Goal: Transaction & Acquisition: Purchase product/service

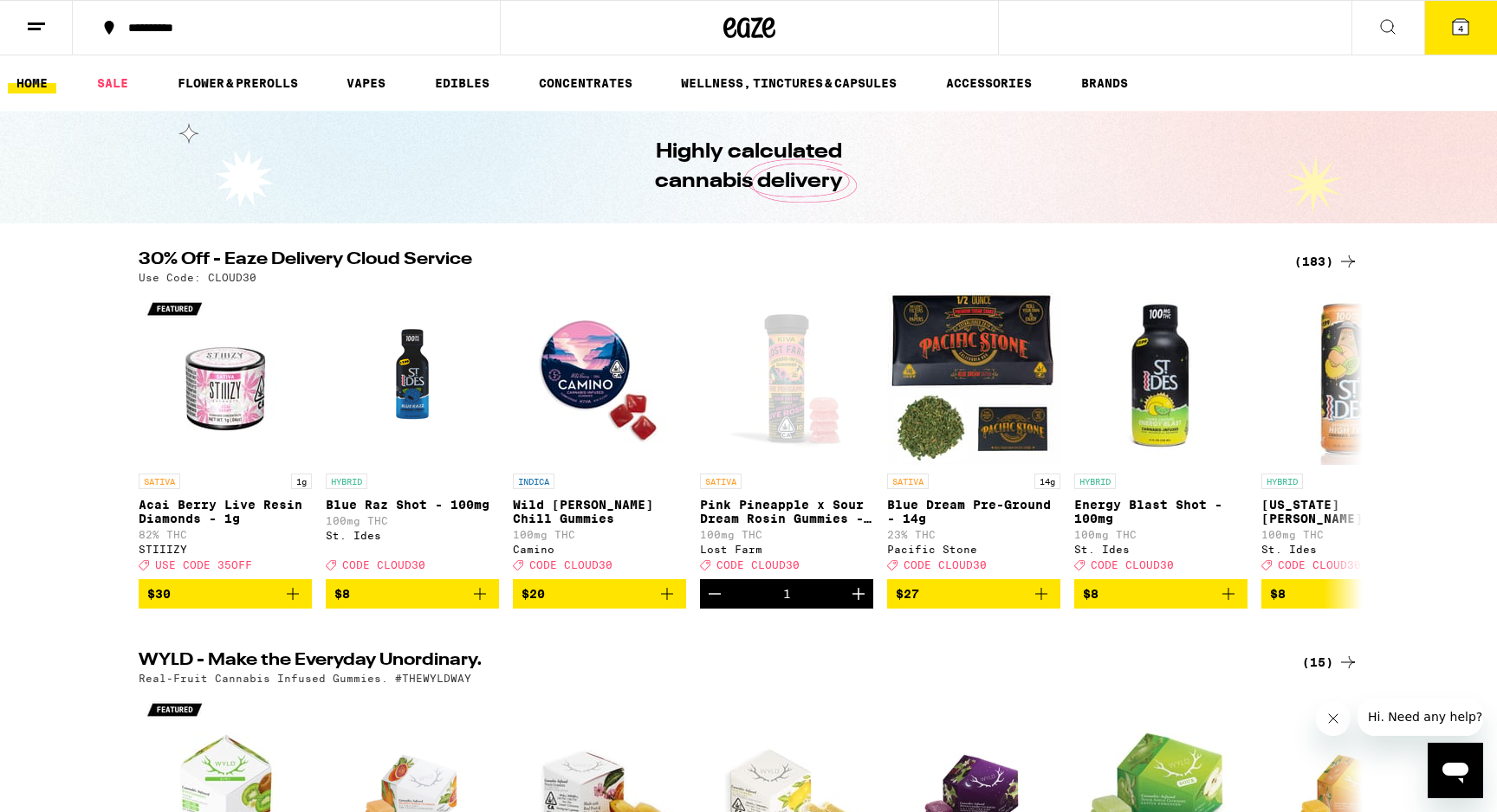
click at [1460, 28] on span "4" at bounding box center [1460, 29] width 5 height 10
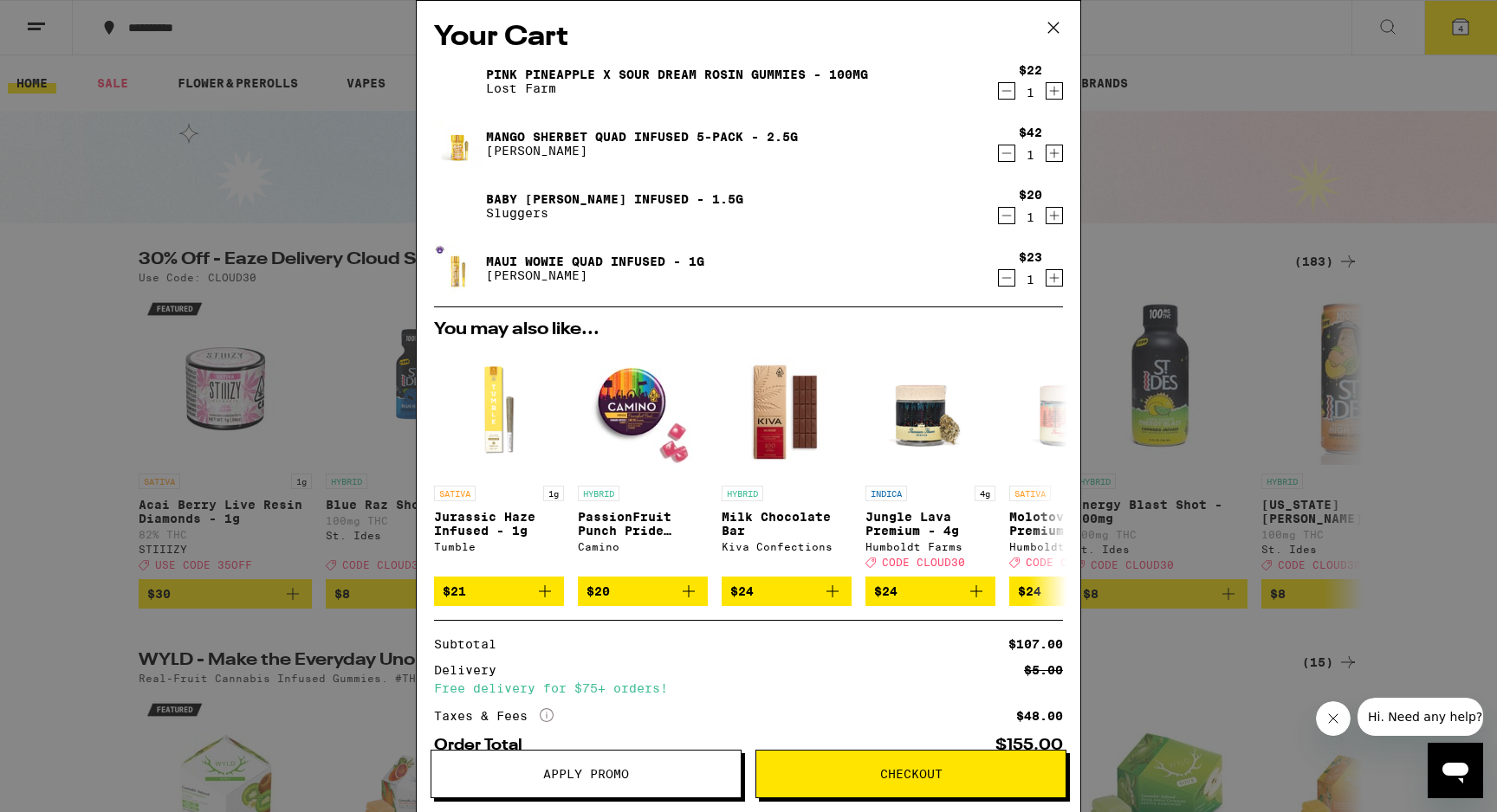
click at [843, 788] on button "Checkout" at bounding box center [911, 774] width 311 height 49
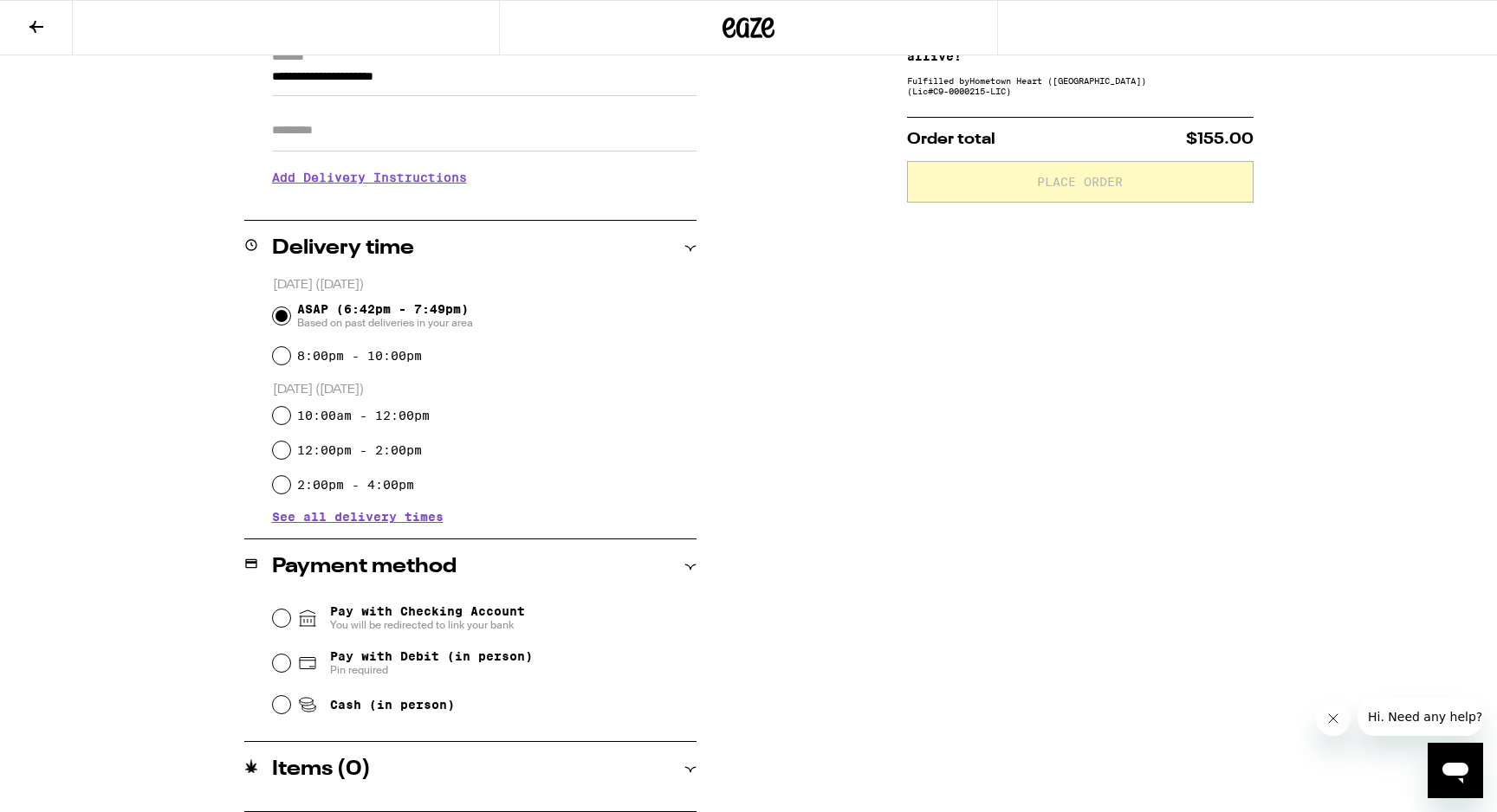
scroll to position [263, 0]
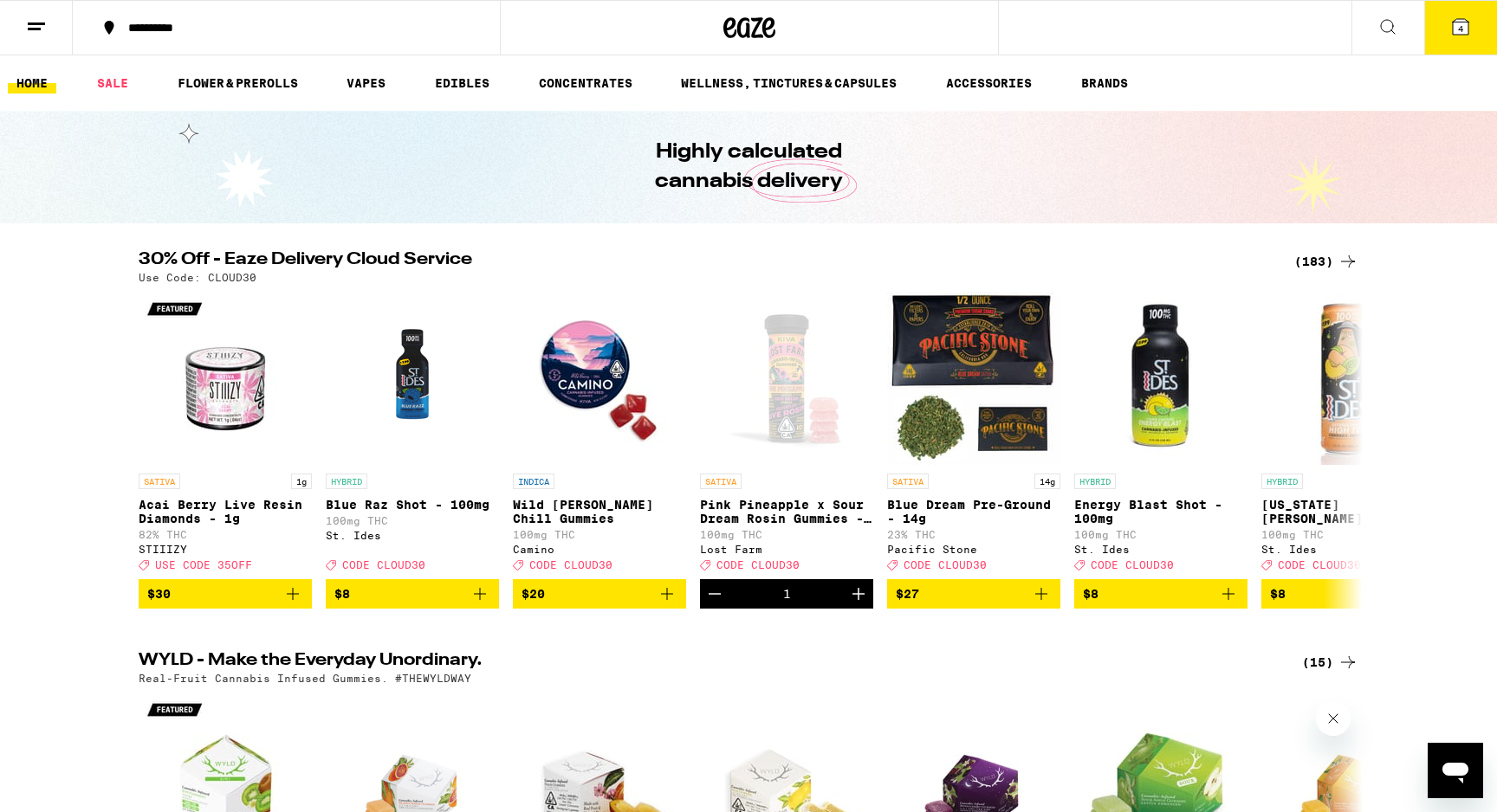
click at [1470, 22] on icon at bounding box center [1460, 27] width 21 height 21
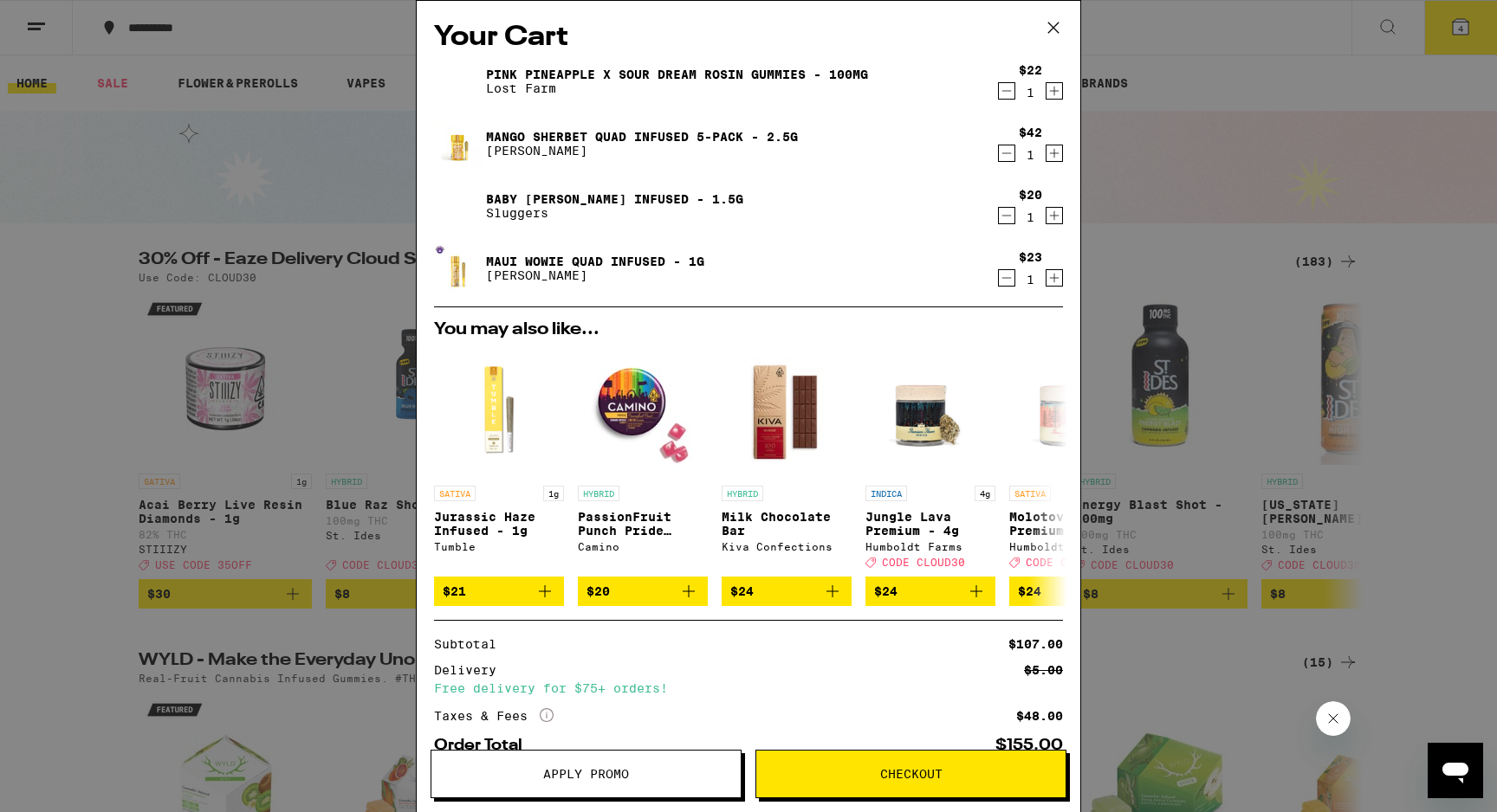
click at [633, 784] on button "Apply Promo" at bounding box center [586, 774] width 311 height 49
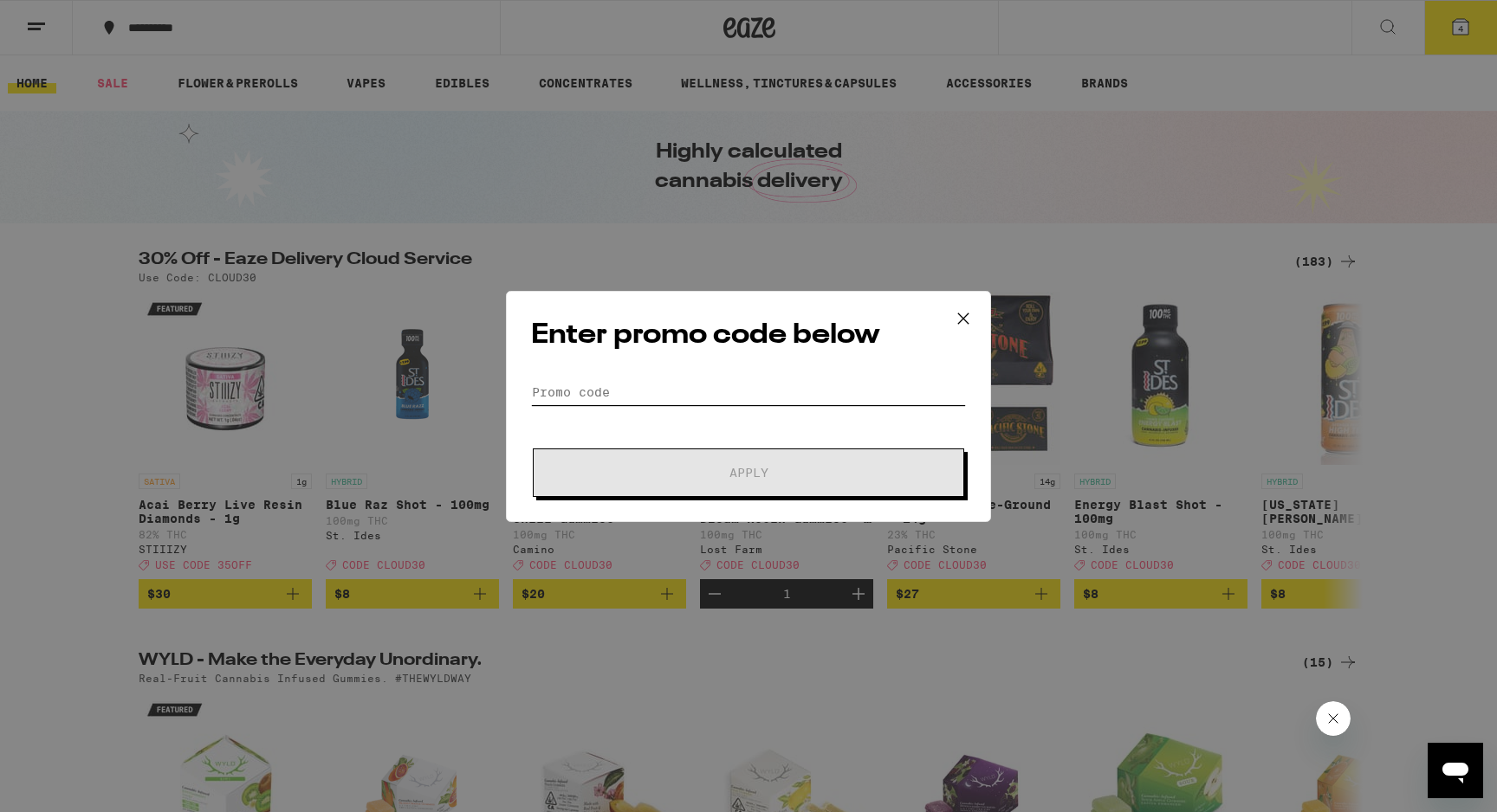
click at [673, 392] on input "Promo Code" at bounding box center [748, 392] width 435 height 26
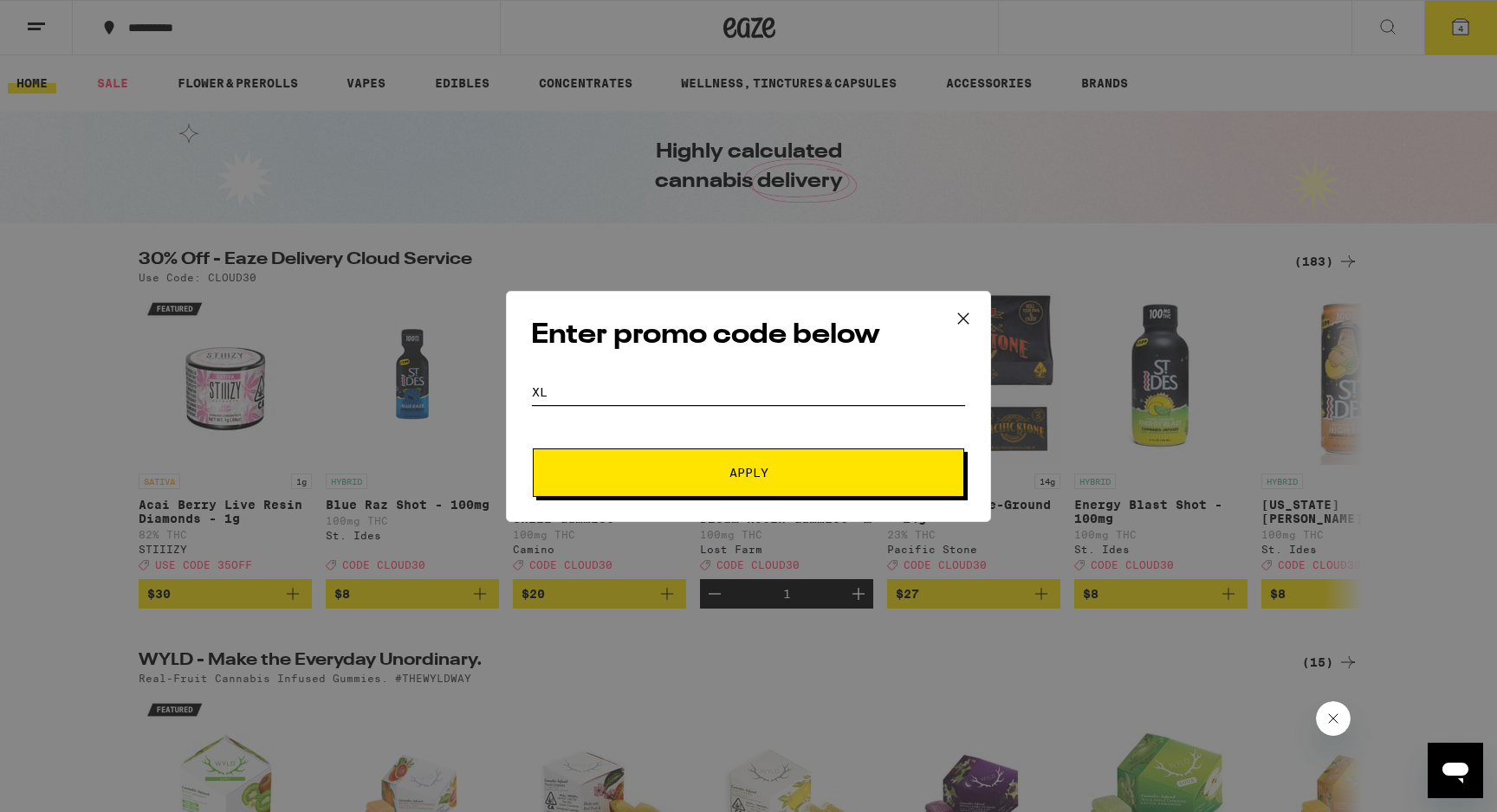
type input "X"
type input "CLOUD30"
click at [766, 484] on button "Apply" at bounding box center [748, 473] width 432 height 49
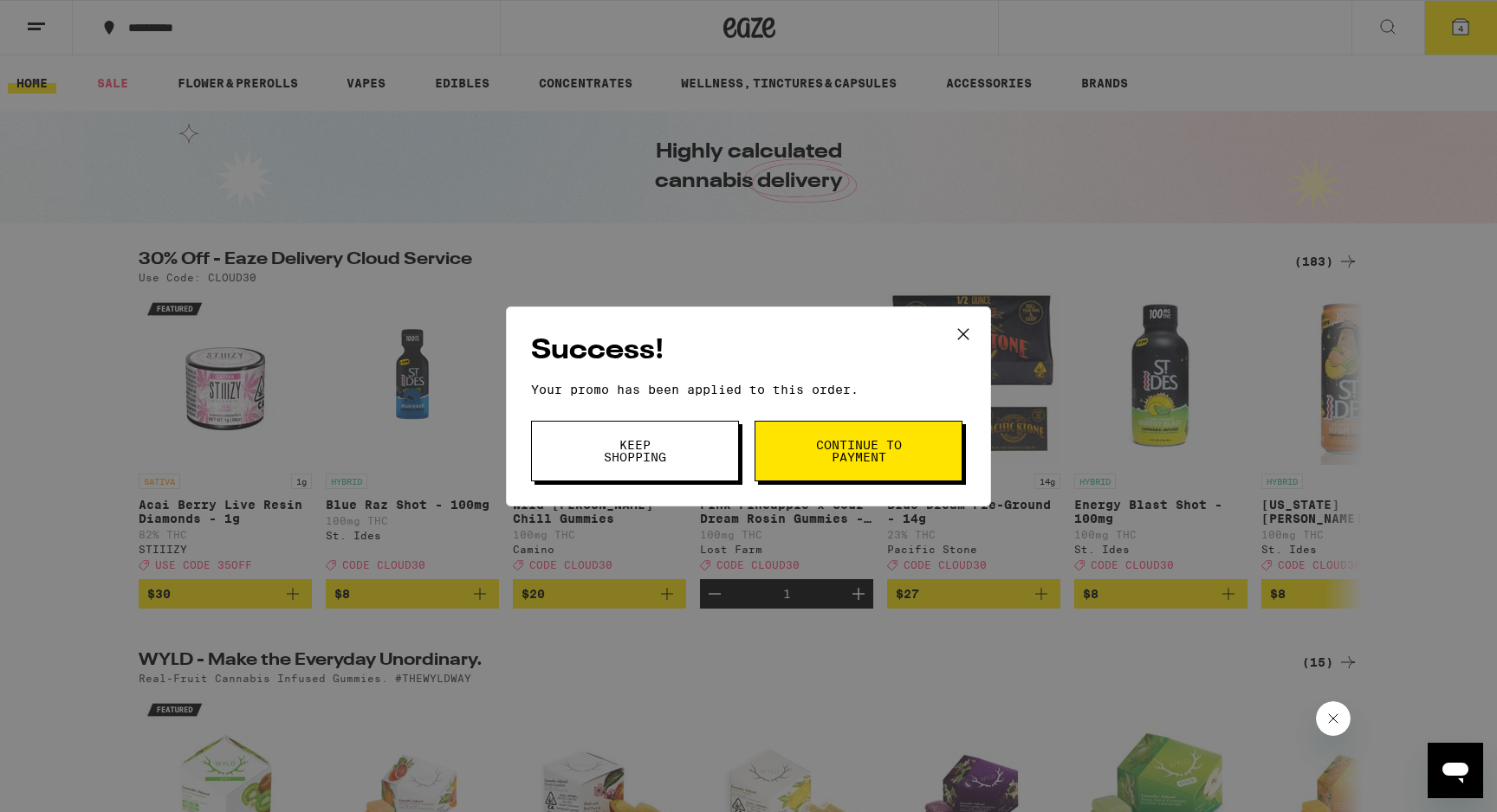
click at [837, 452] on span "Continue to payment" at bounding box center [858, 451] width 88 height 24
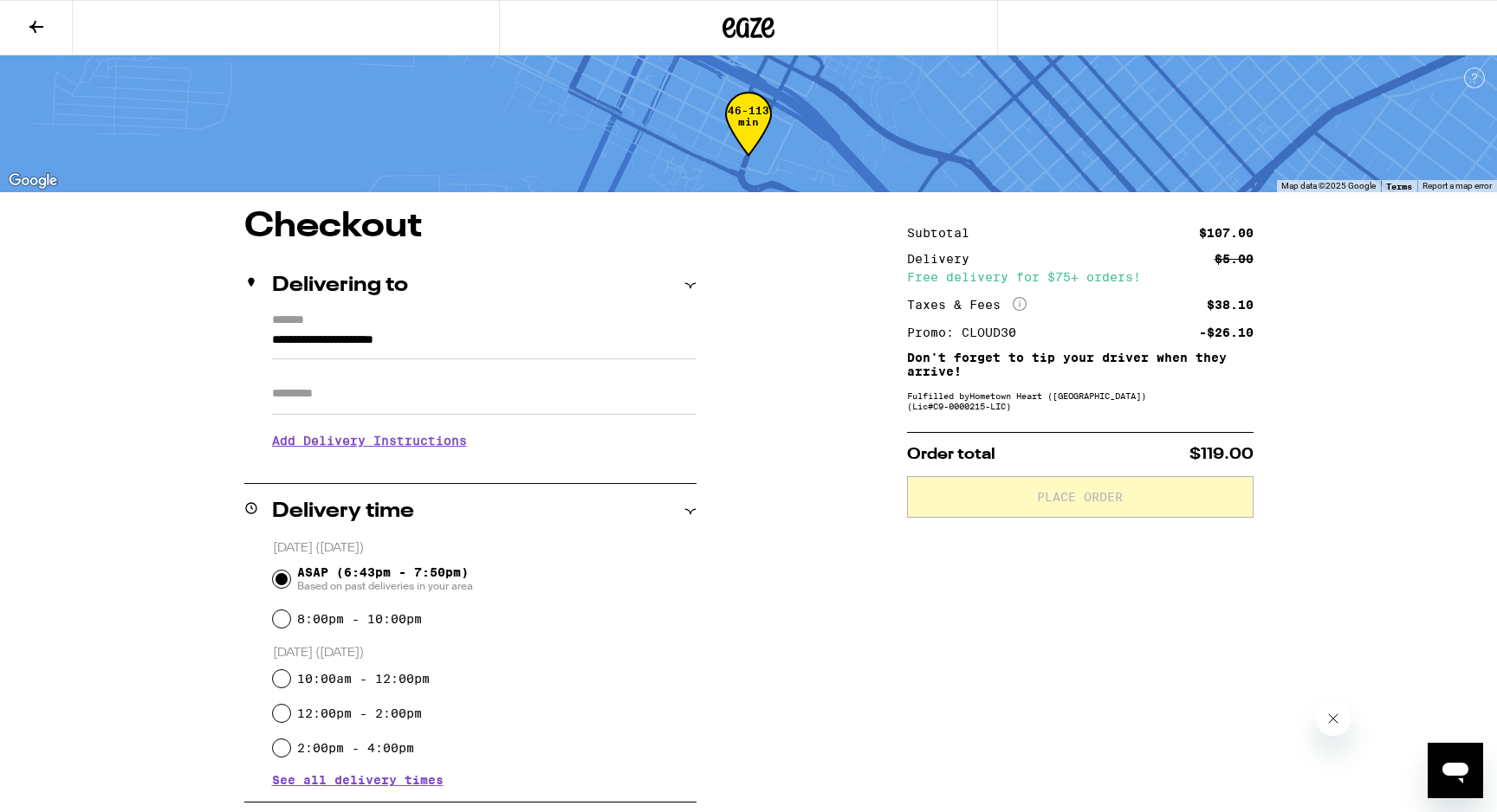
click at [413, 447] on h3 "Add Delivery Instructions" at bounding box center [484, 441] width 425 height 40
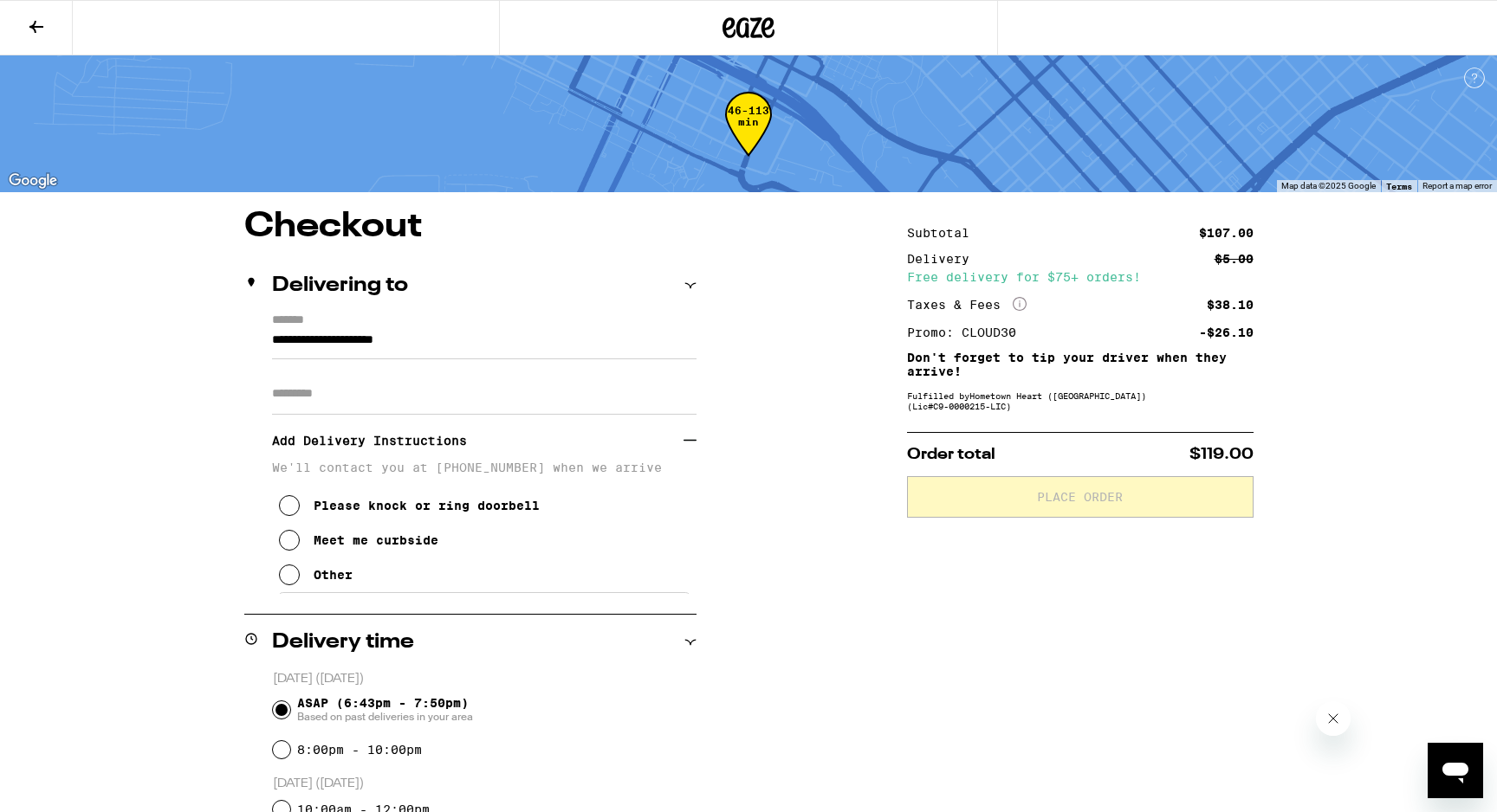
click at [289, 514] on icon at bounding box center [290, 506] width 21 height 21
click at [291, 577] on icon at bounding box center [290, 575] width 21 height 21
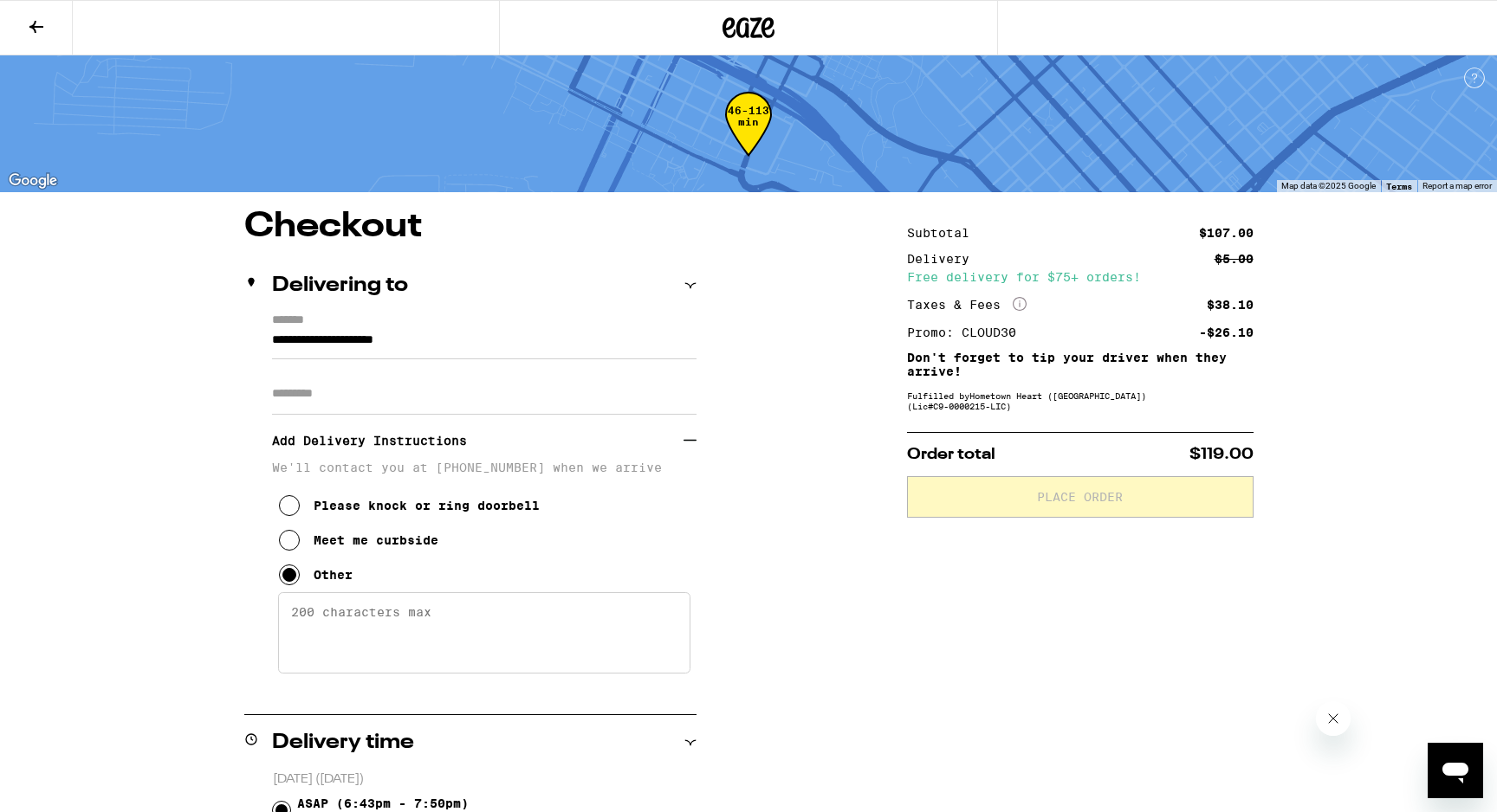
click at [358, 639] on textarea "Enter any other delivery instructions you want driver to know" at bounding box center [484, 632] width 413 height 81
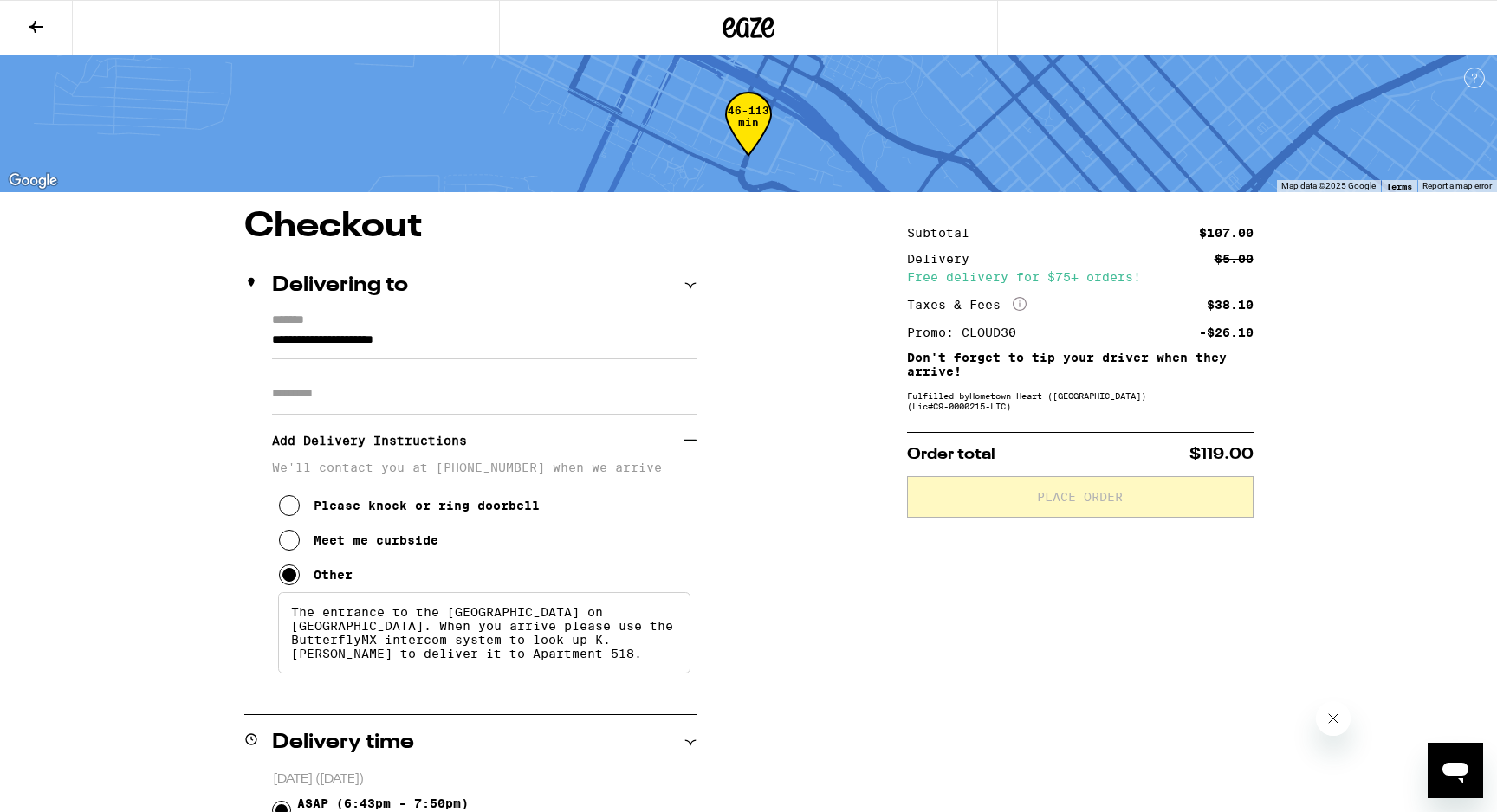
scroll to position [4, 0]
type textarea "The entrance to the Sierra Loft building on 3rd Street. When you arrive please …"
click at [297, 413] on input "Apt/Suite" at bounding box center [484, 394] width 425 height 42
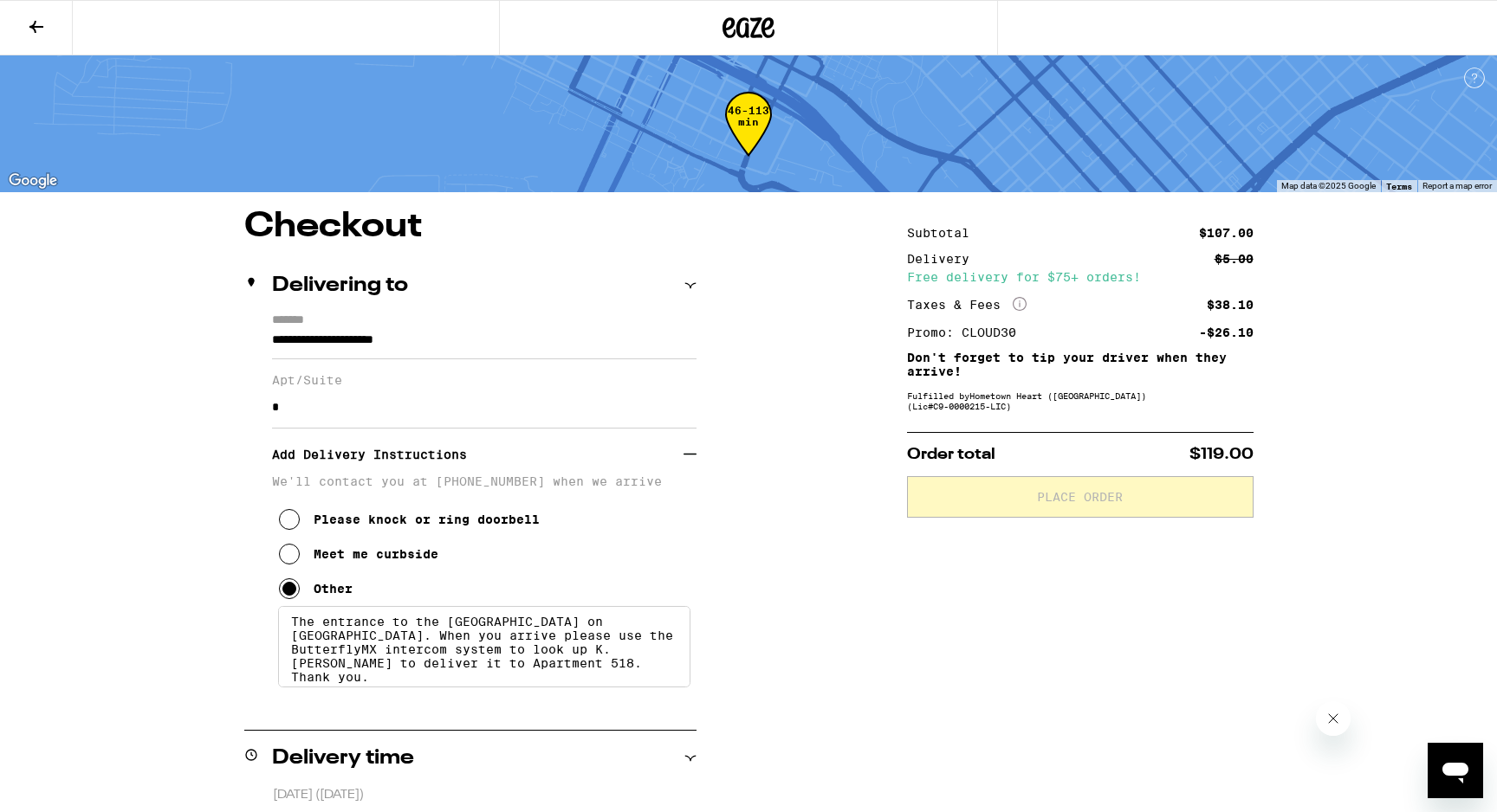
type input "**********"
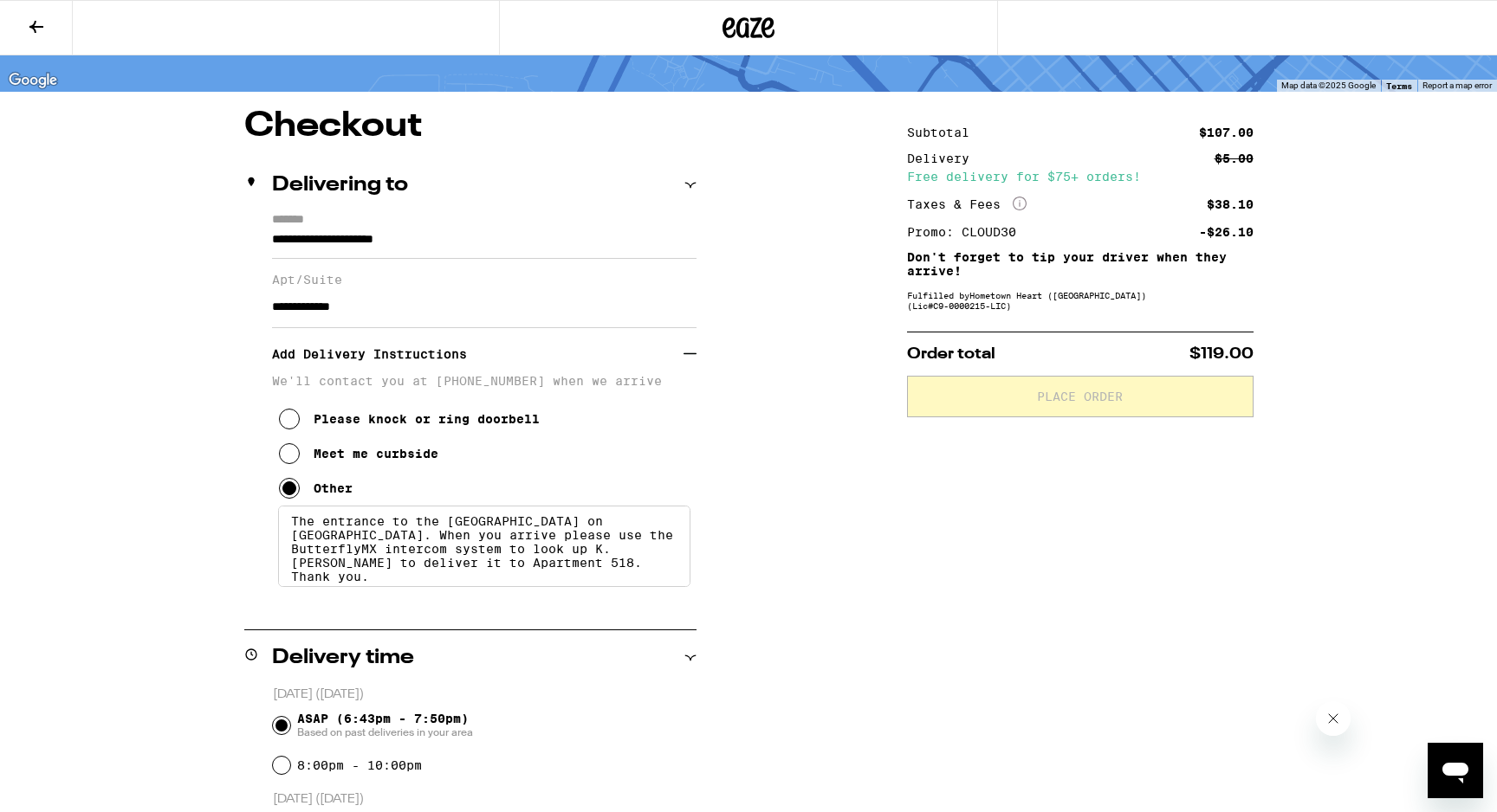
scroll to position [124, 0]
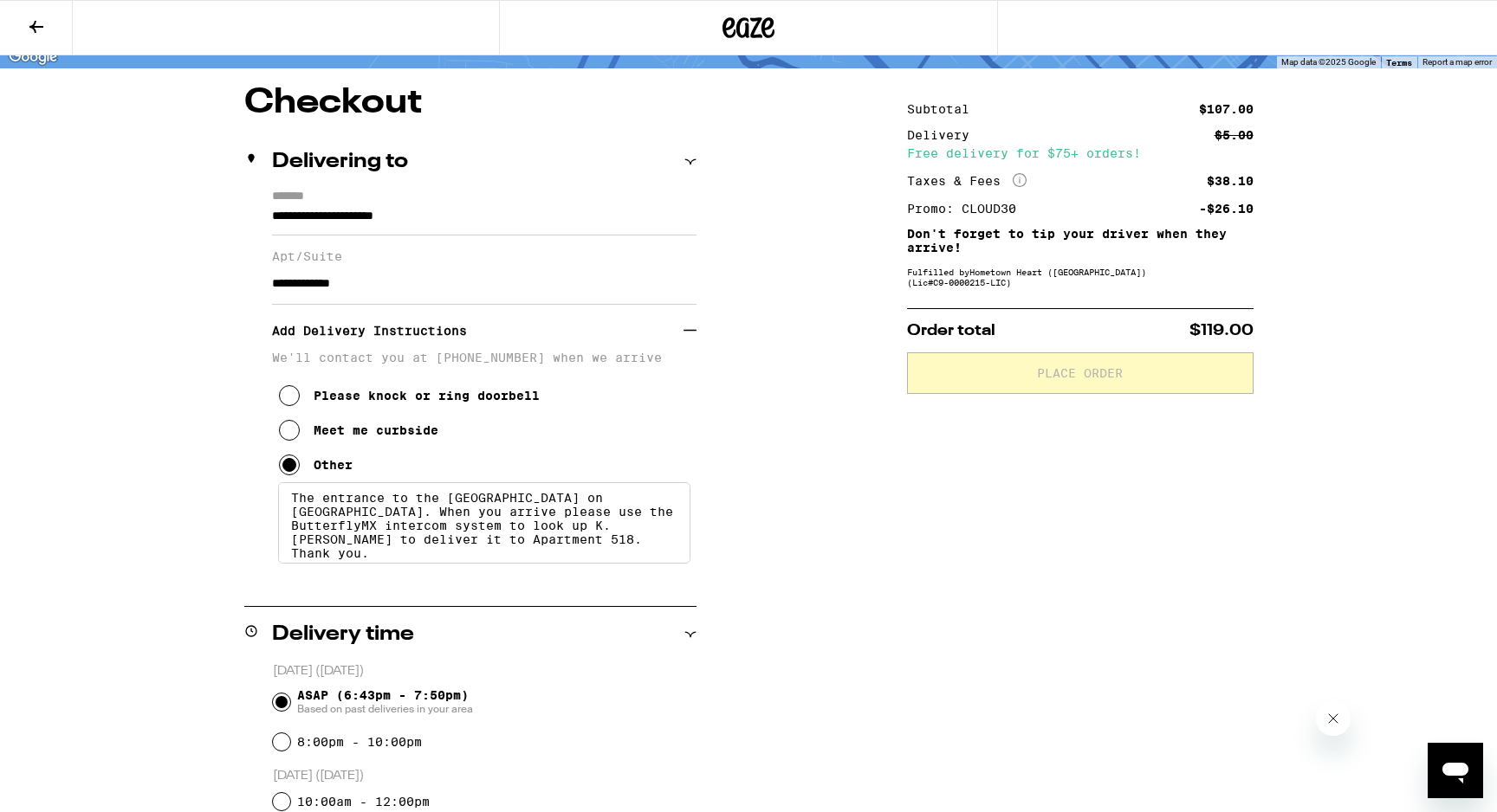
drag, startPoint x: 486, startPoint y: 522, endPoint x: 348, endPoint y: 524, distance: 138.0
click at [348, 524] on textarea "The entrance to the Sierra Loft building on 3rd Street. When you arrive please …" at bounding box center [484, 522] width 413 height 81
drag, startPoint x: 465, startPoint y: 522, endPoint x: 436, endPoint y: 522, distance: 29.0
click at [436, 522] on textarea "The entrance to the Sierra Loft building on 3rd Street. Please use the Butterfl…" at bounding box center [484, 522] width 413 height 81
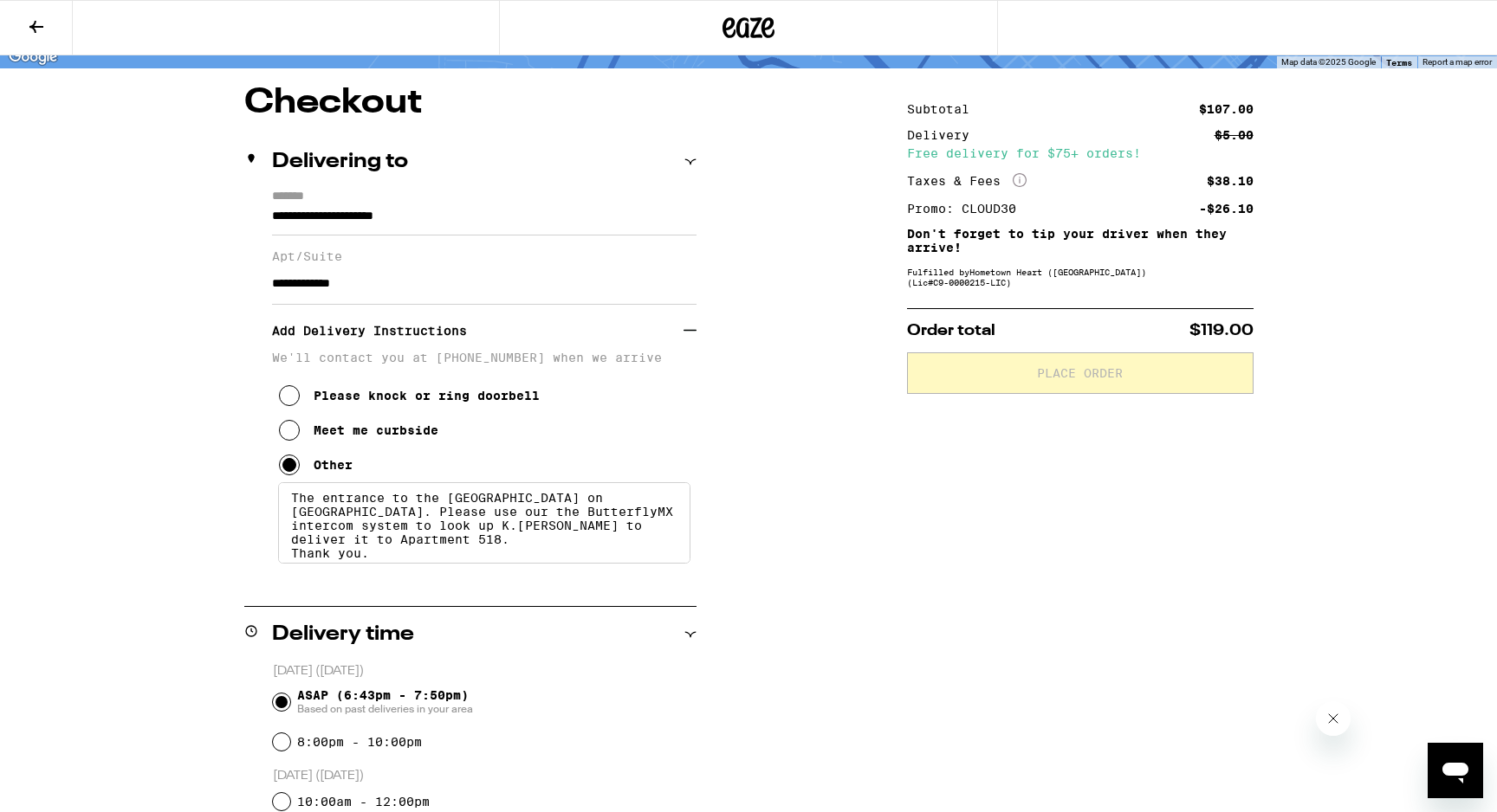
click at [421, 536] on textarea "The entrance to the Sierra Loft building on 3rd Street. Please use our the Butt…" at bounding box center [484, 522] width 413 height 81
click at [581, 538] on textarea "The entrance to the Sierra Loft building on 3rd Street. Please use our the Butt…" at bounding box center [484, 522] width 413 height 81
drag, startPoint x: 582, startPoint y: 538, endPoint x: 582, endPoint y: 555, distance: 17.0
click at [582, 555] on textarea "The entrance to the Sierra Loft building on 3rd Street. Please use our the Butt…" at bounding box center [484, 522] width 413 height 81
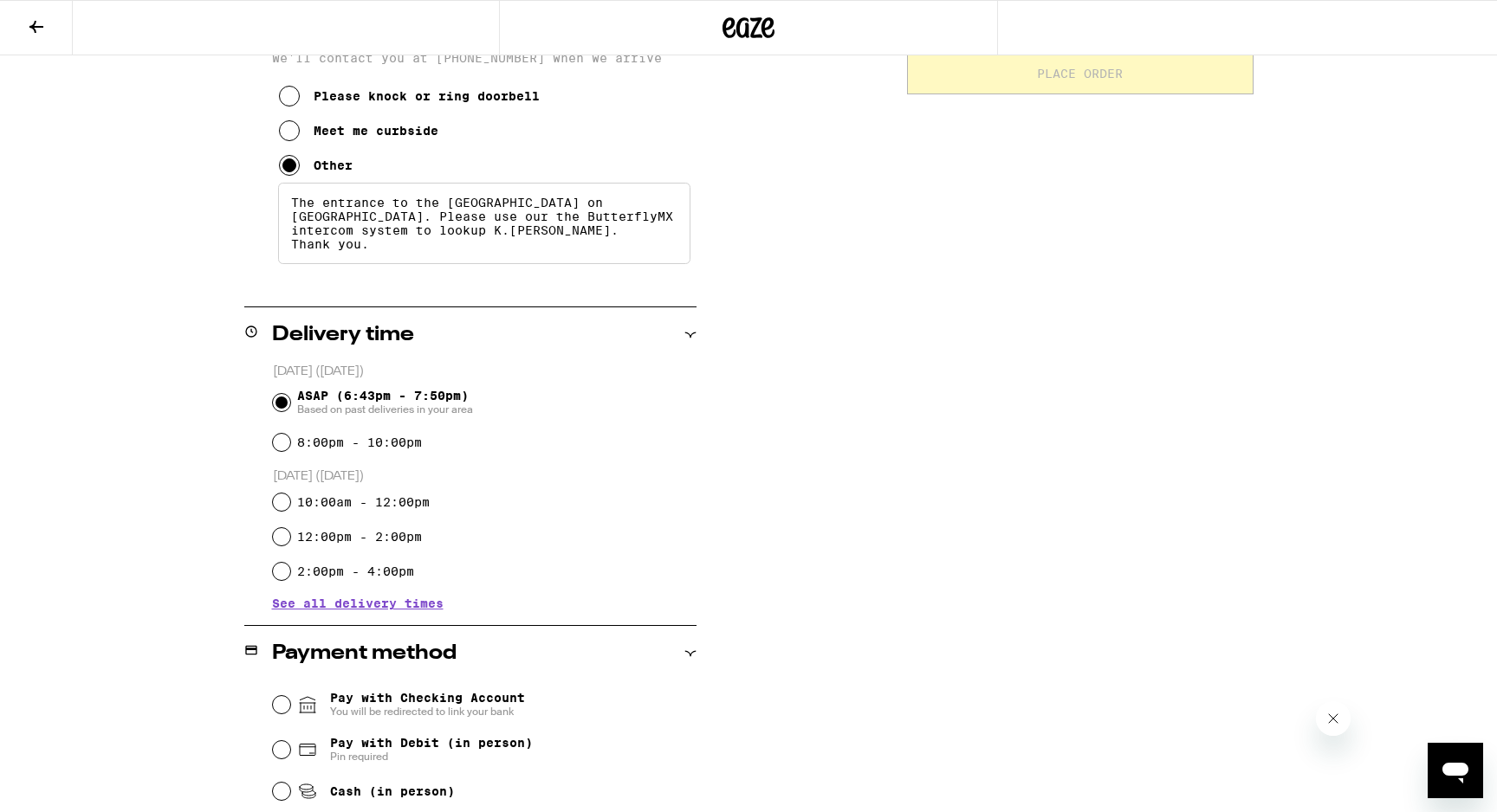
scroll to position [452, 0]
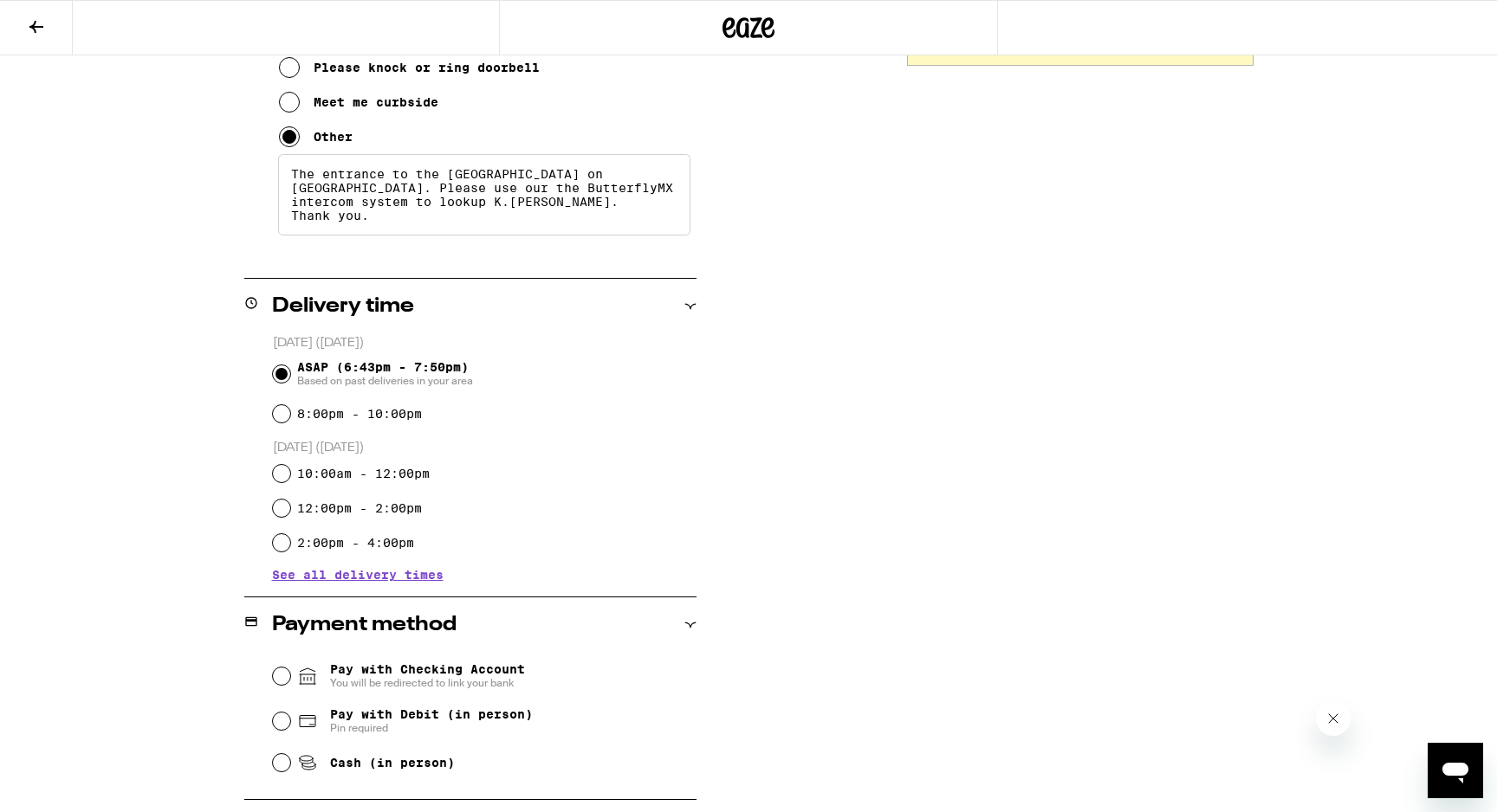
type textarea "The entrance to the Sierra Loft building on 3rd Street. Please use our the Butt…"
click at [281, 771] on input "Cash (in person)" at bounding box center [282, 763] width 17 height 17
radio input "true"
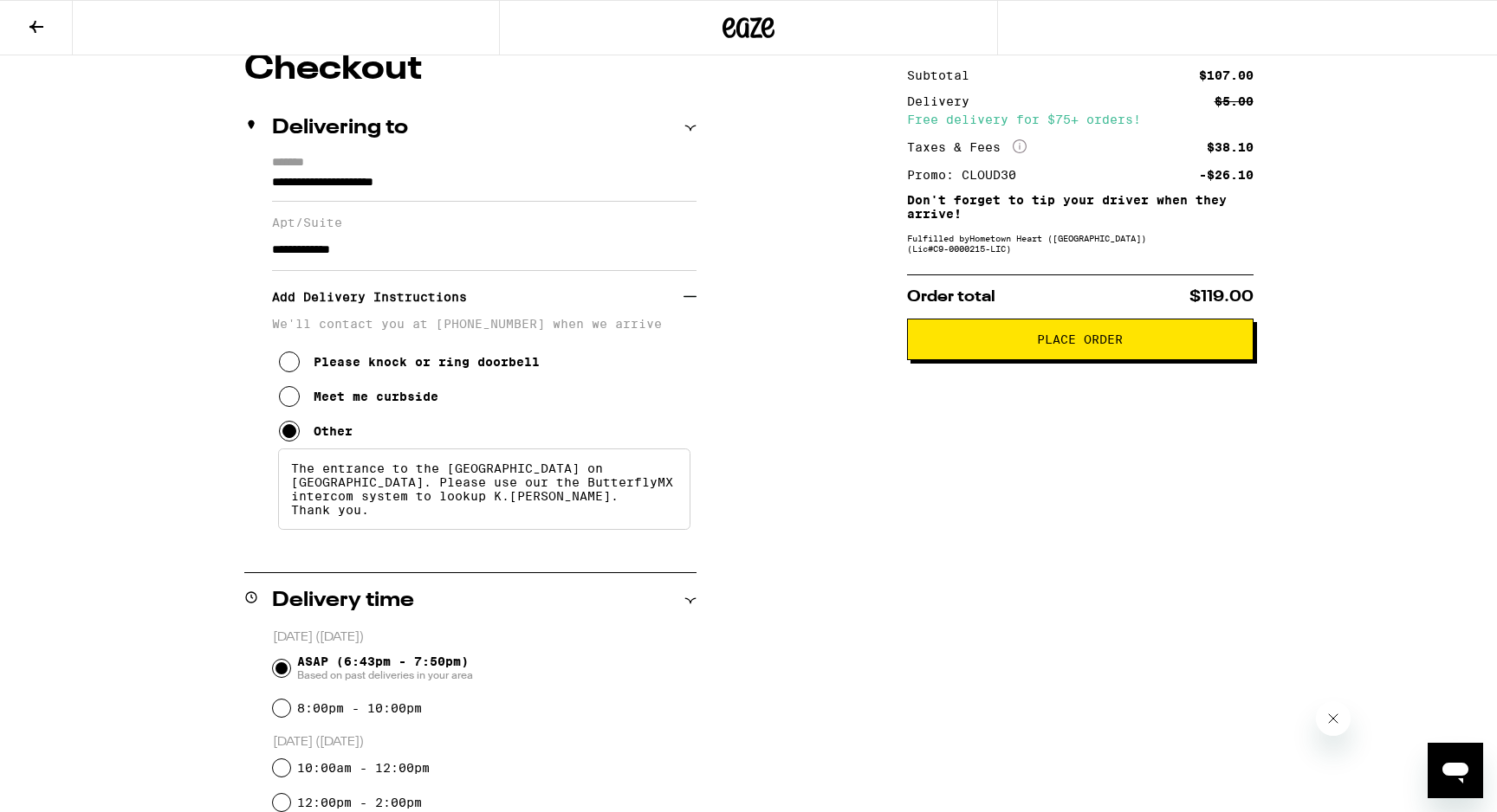
scroll to position [167, 0]
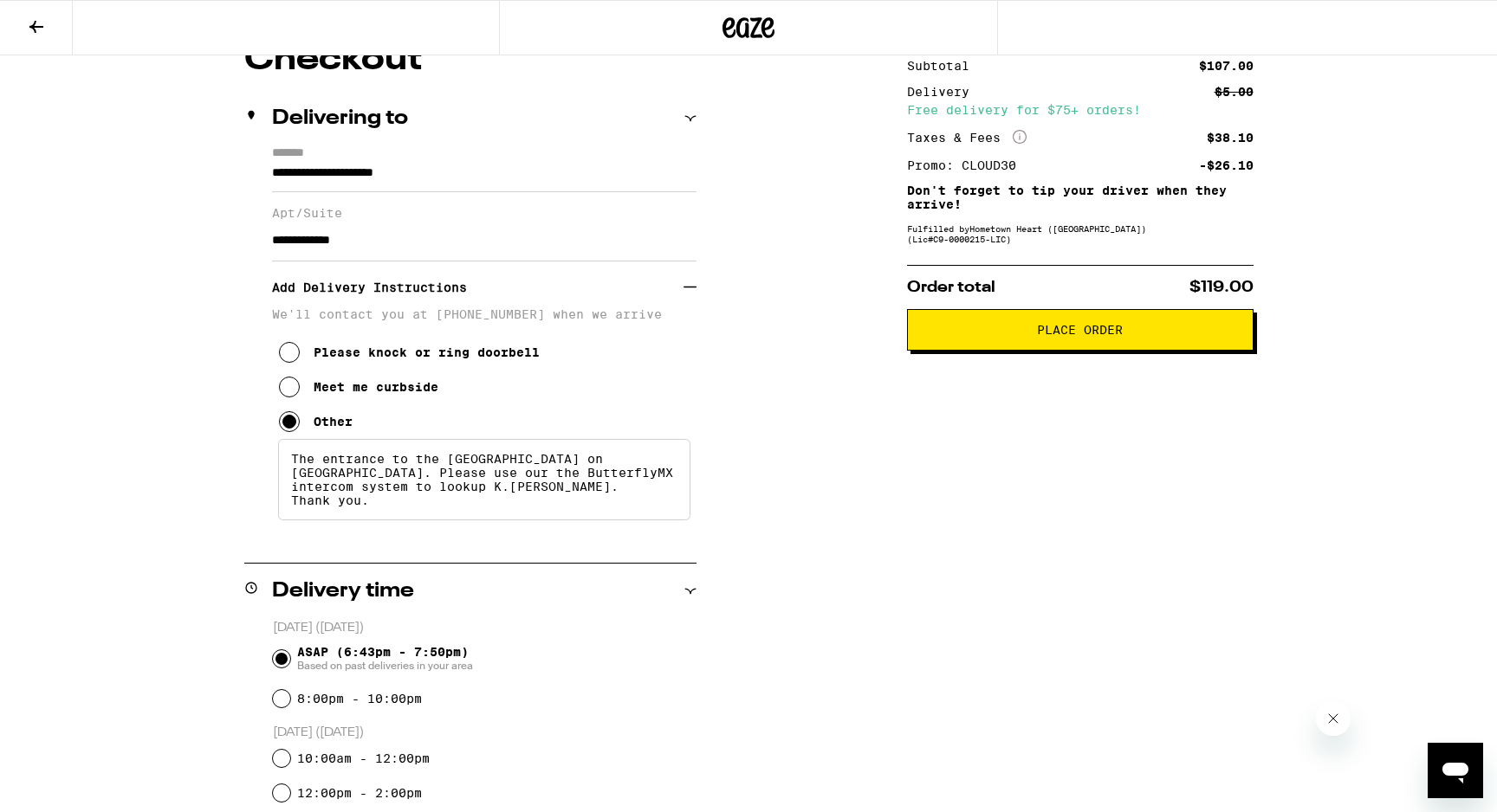
click at [591, 502] on textarea "The entrance to the Sierra Loft building on 3rd Street. Please use our the Butt…" at bounding box center [484, 479] width 413 height 81
click at [290, 521] on textarea "The entrance to the Sierra Loft building on 3rd Street. Please use our the Butt…" at bounding box center [484, 479] width 413 height 81
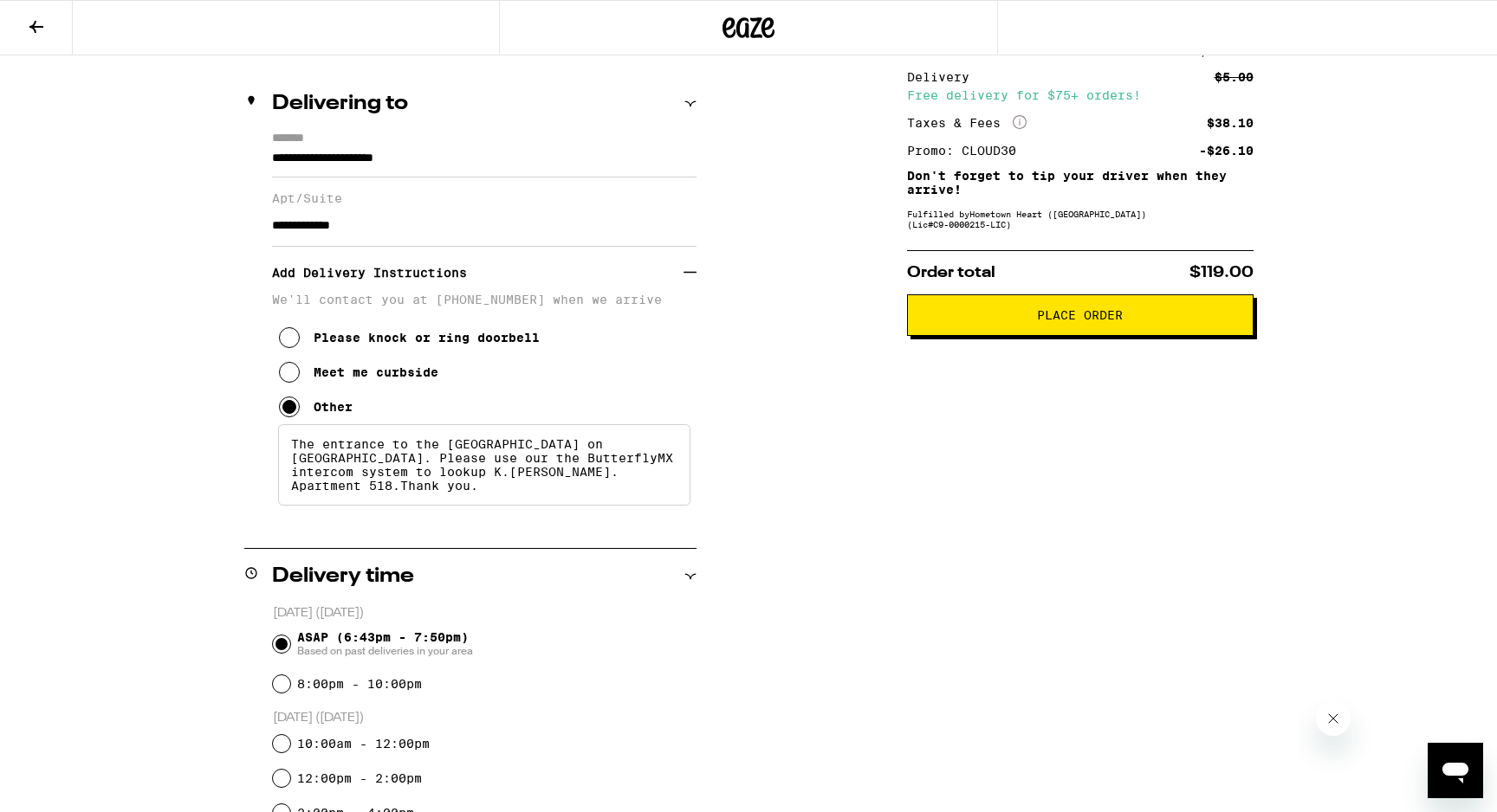
scroll to position [0, 0]
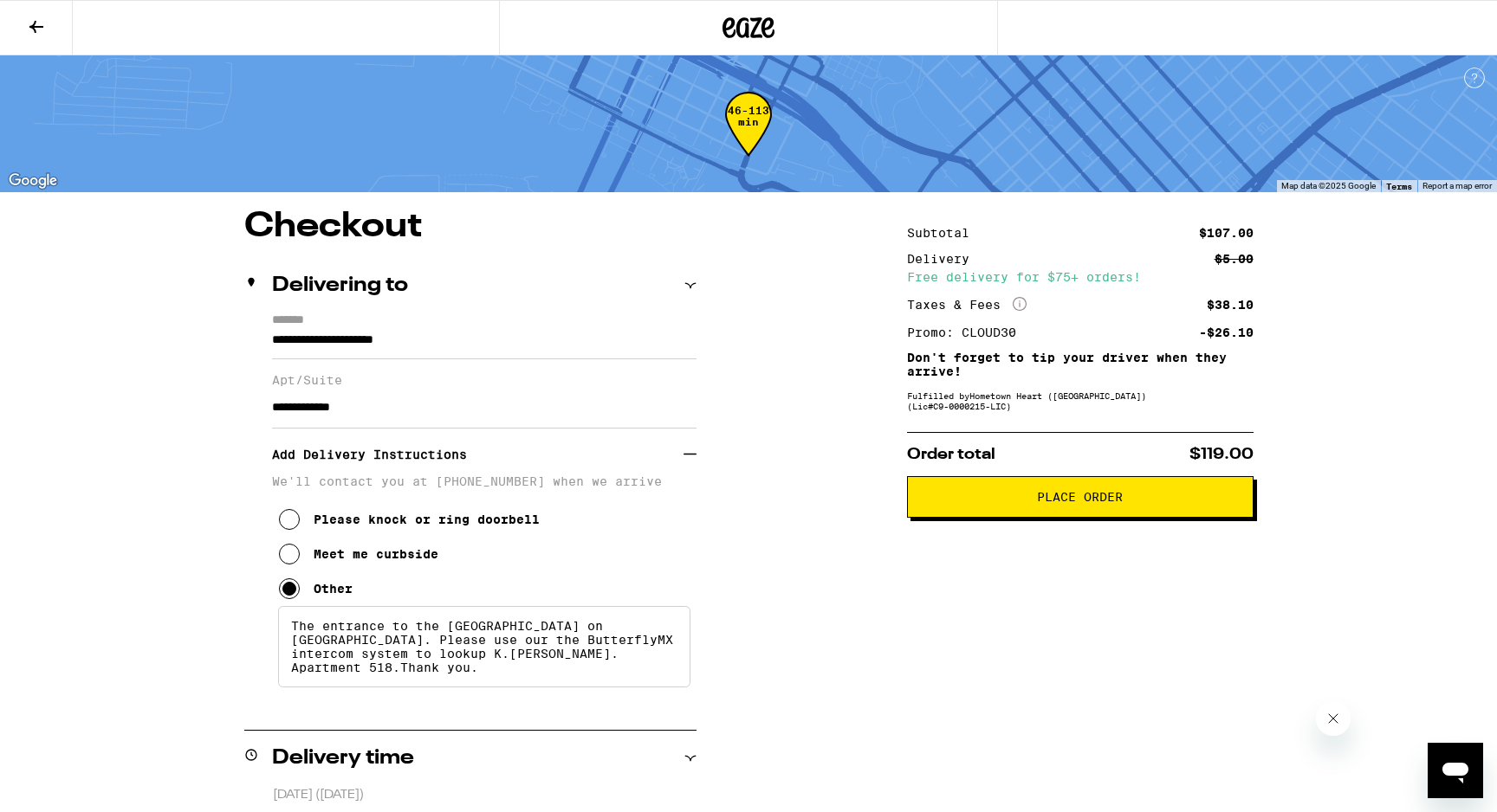
type textarea "The entrance to the Sierra Loft building on 3rd Street. Please use our the Butt…"
click at [1065, 503] on span "Place Order" at bounding box center [1080, 497] width 85 height 12
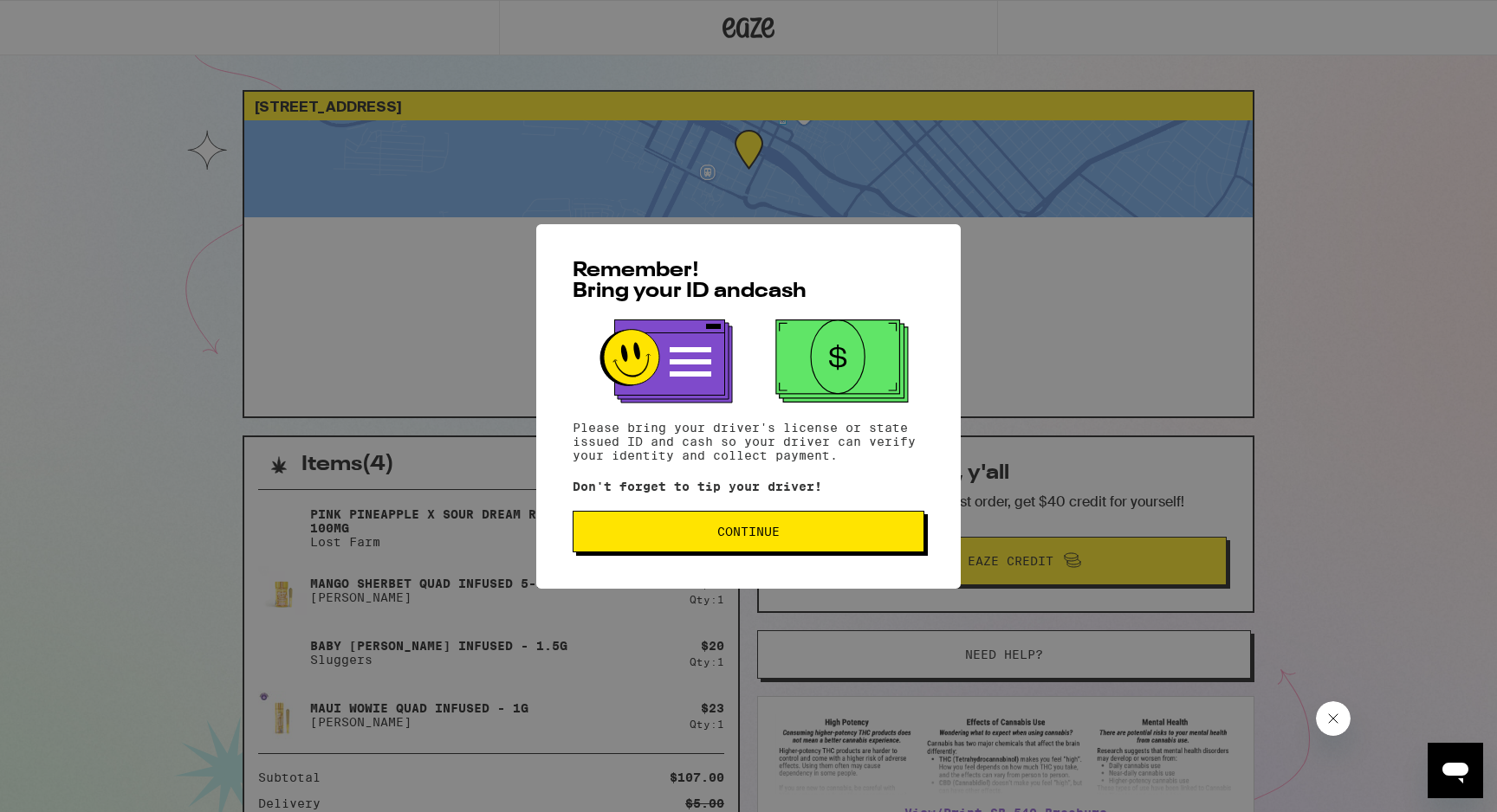
click at [790, 538] on span "Continue" at bounding box center [748, 532] width 322 height 12
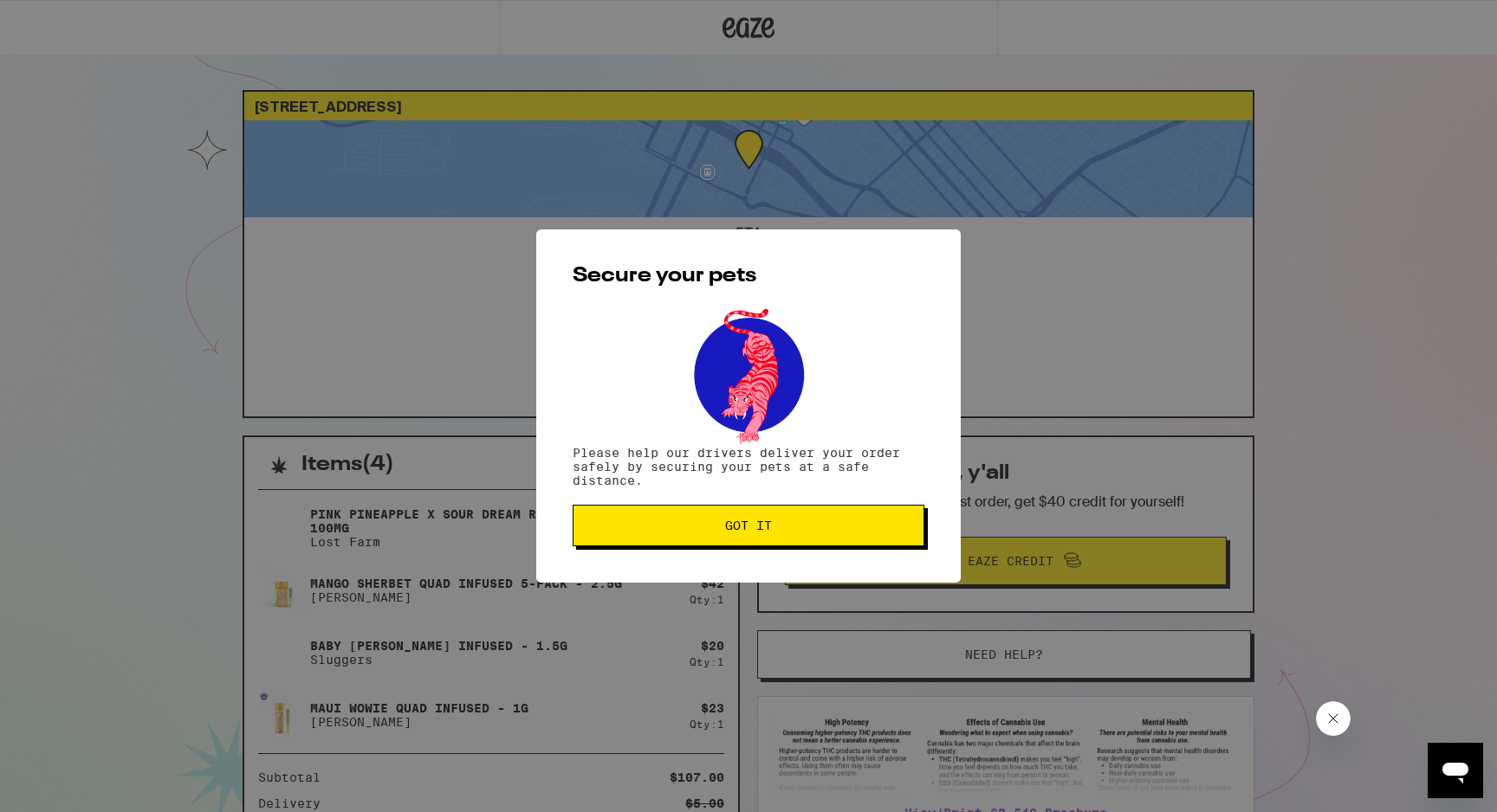
click at [762, 537] on button "Got it" at bounding box center [748, 526] width 352 height 42
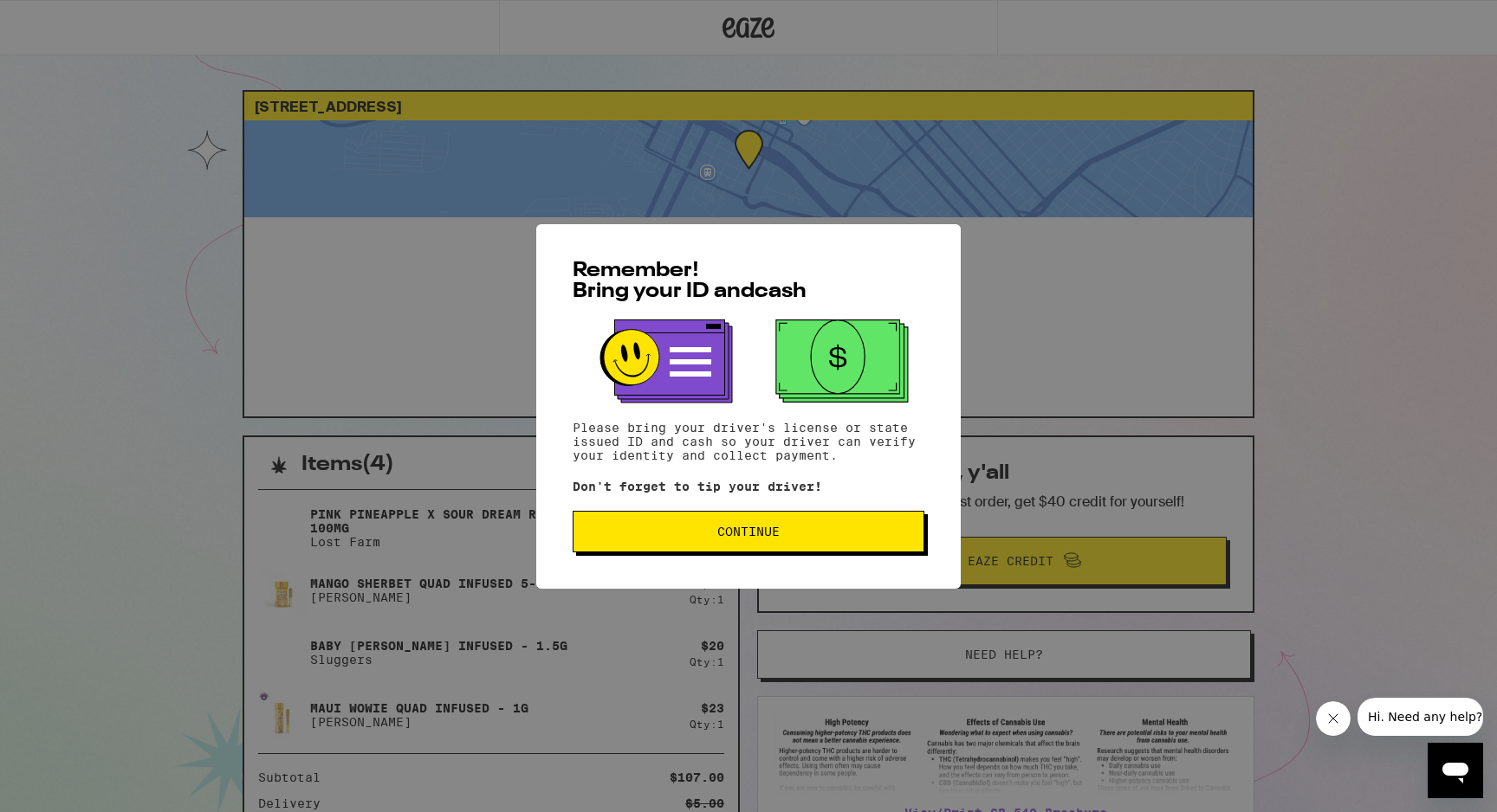
click at [714, 535] on span "Continue" at bounding box center [748, 532] width 322 height 12
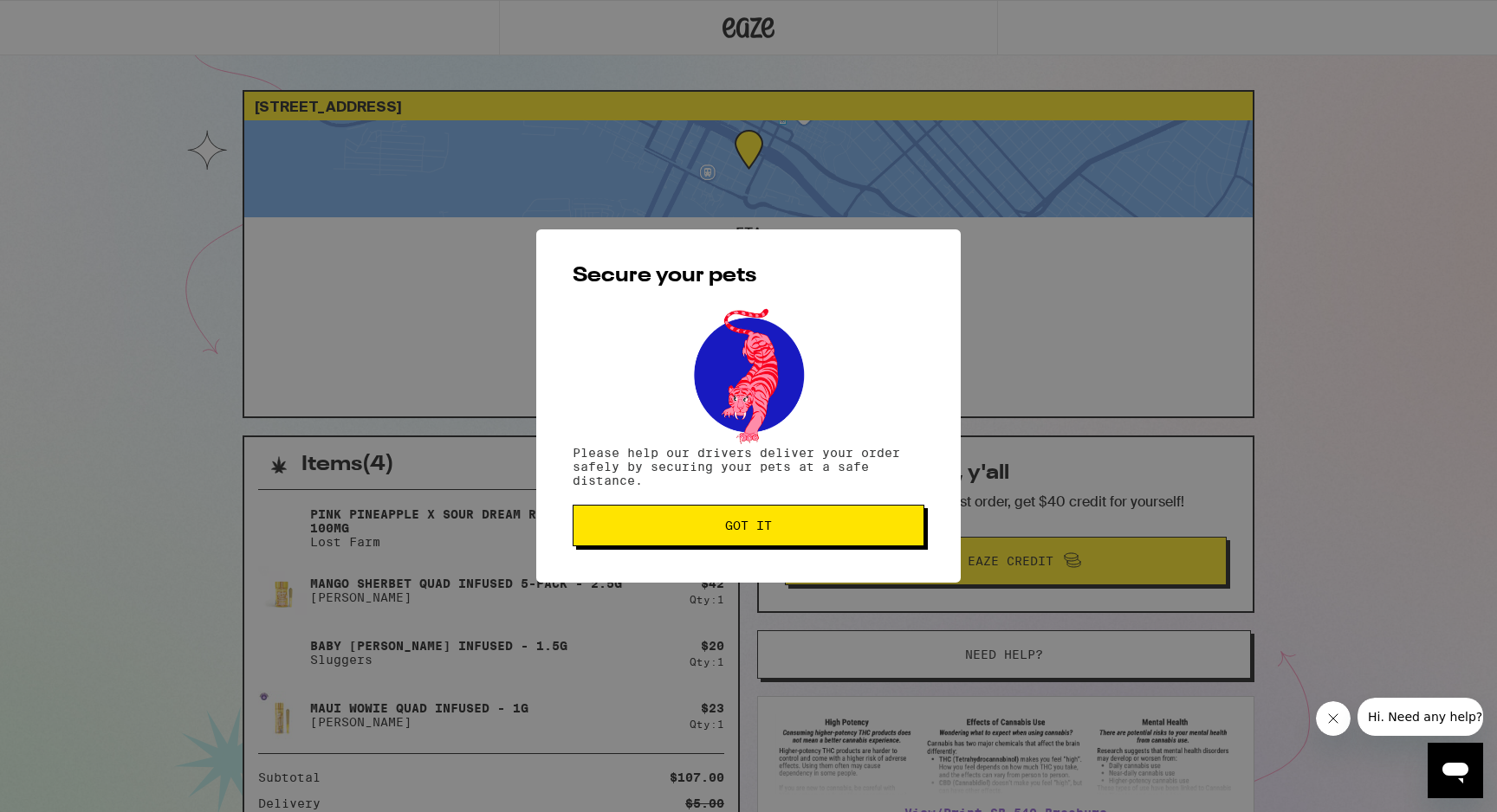
click at [680, 532] on span "Got it" at bounding box center [748, 526] width 322 height 12
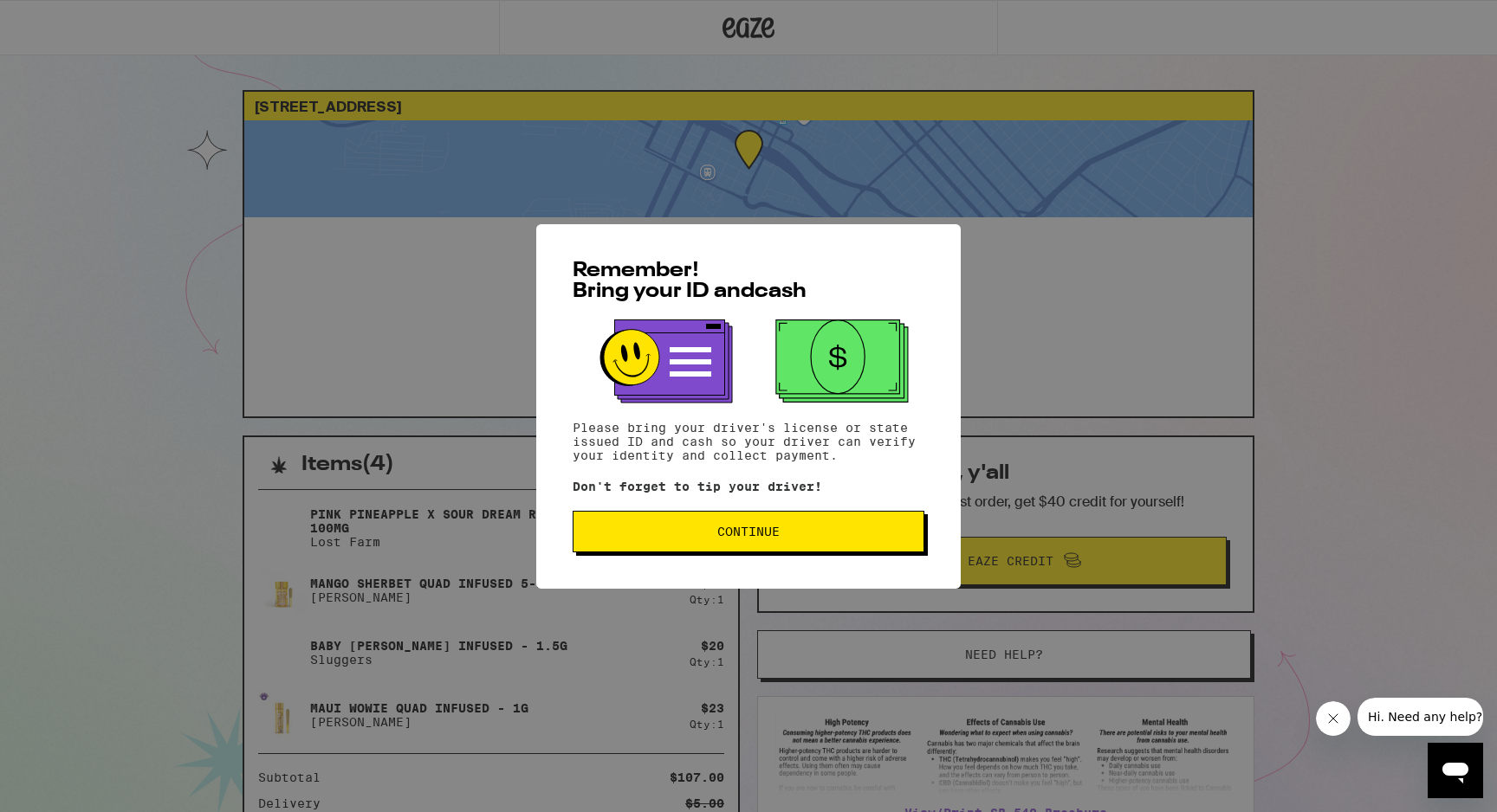
click at [709, 544] on button "Continue" at bounding box center [748, 532] width 352 height 42
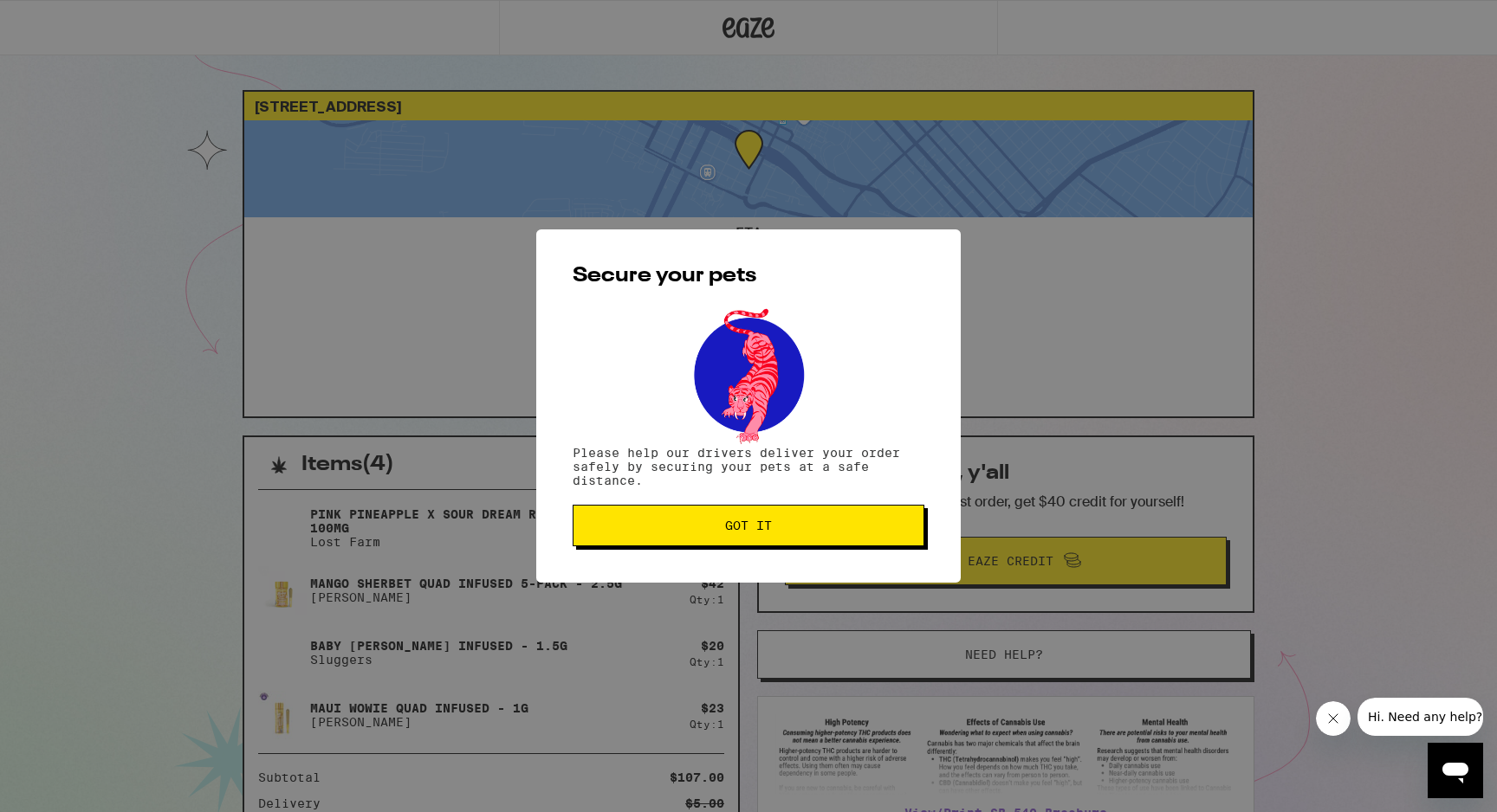
click at [707, 541] on button "Got it" at bounding box center [748, 526] width 352 height 42
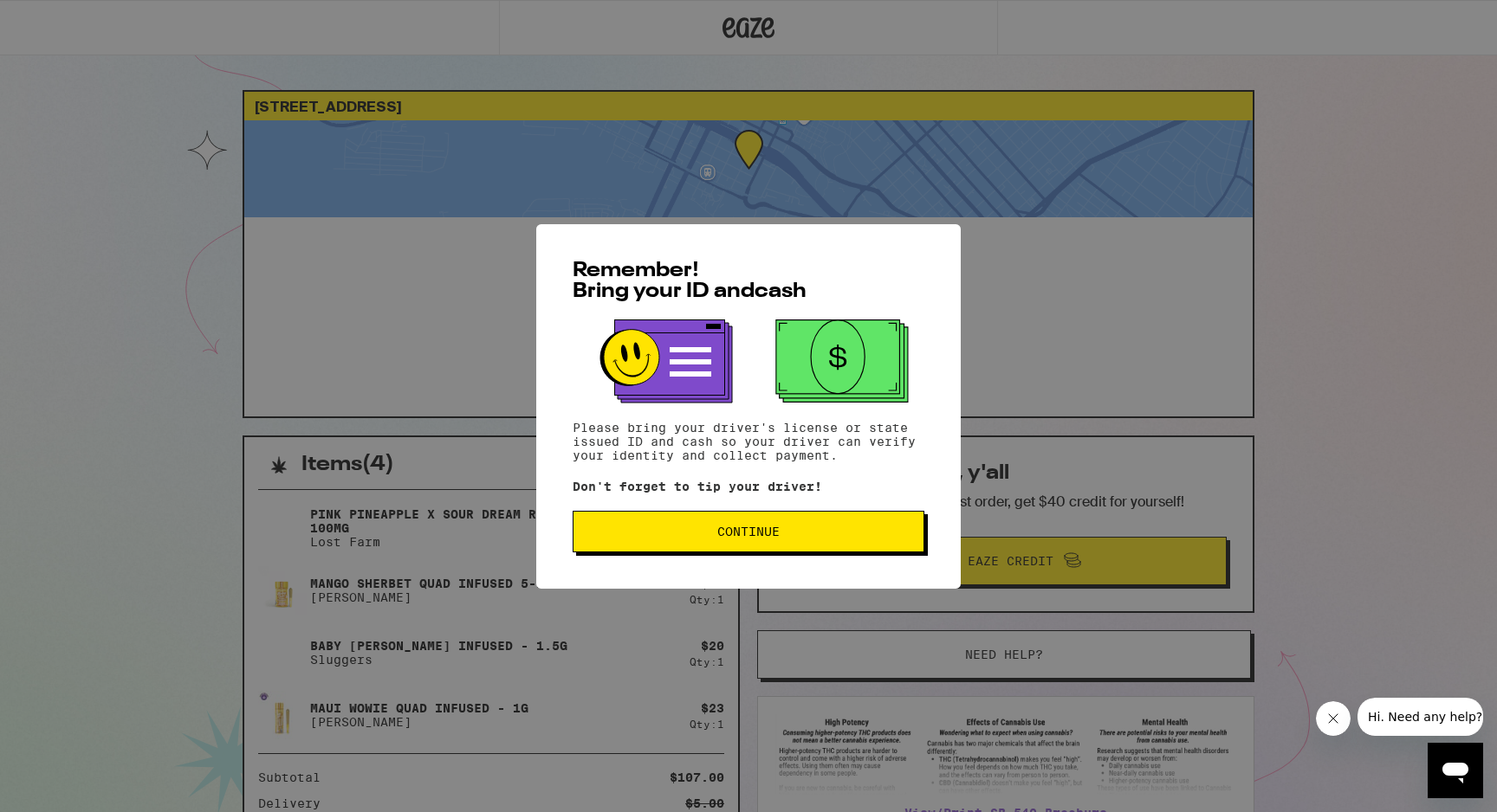
click at [802, 534] on span "Continue" at bounding box center [748, 532] width 322 height 12
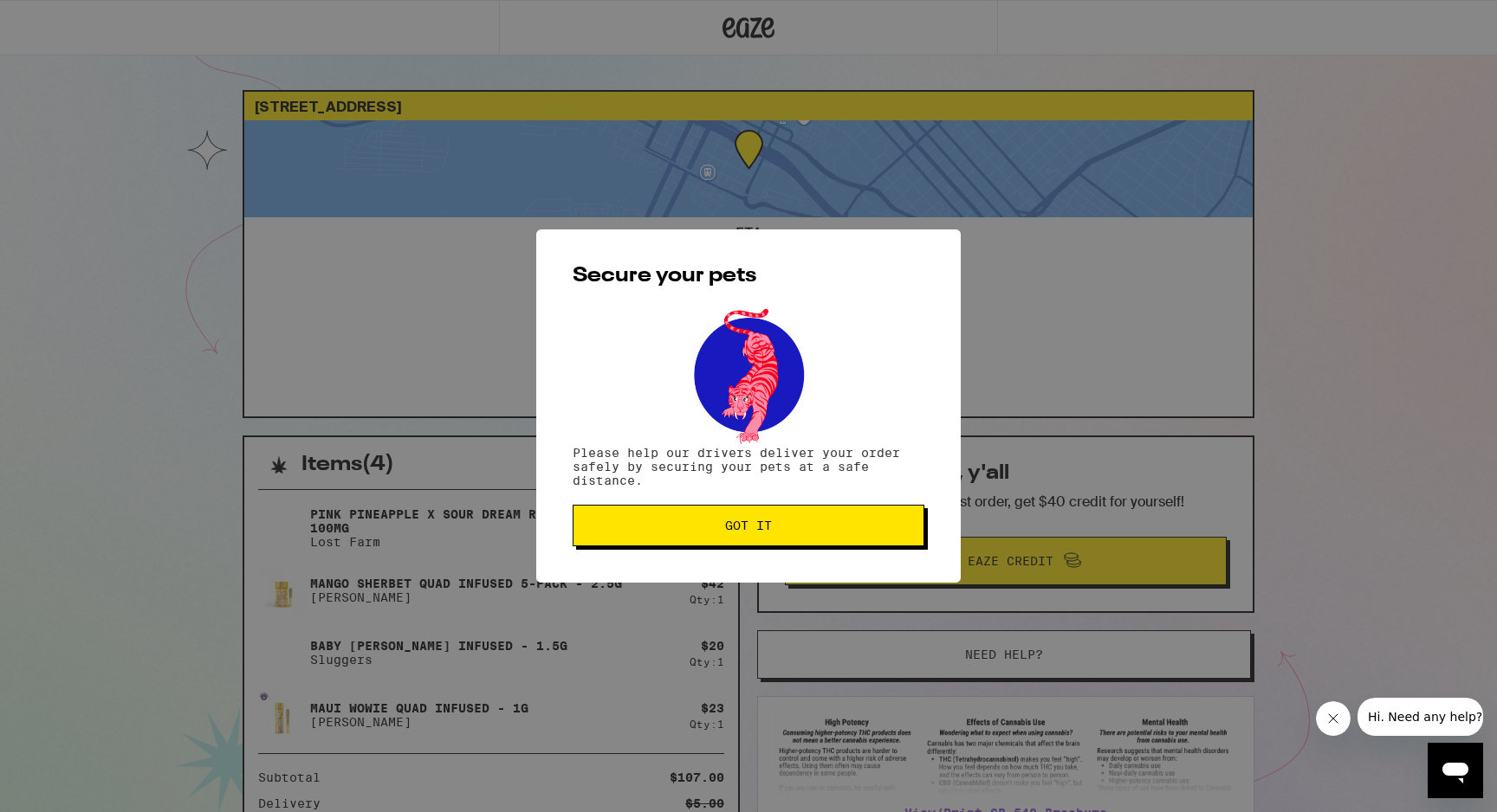
click at [789, 522] on button "Got it" at bounding box center [748, 526] width 352 height 42
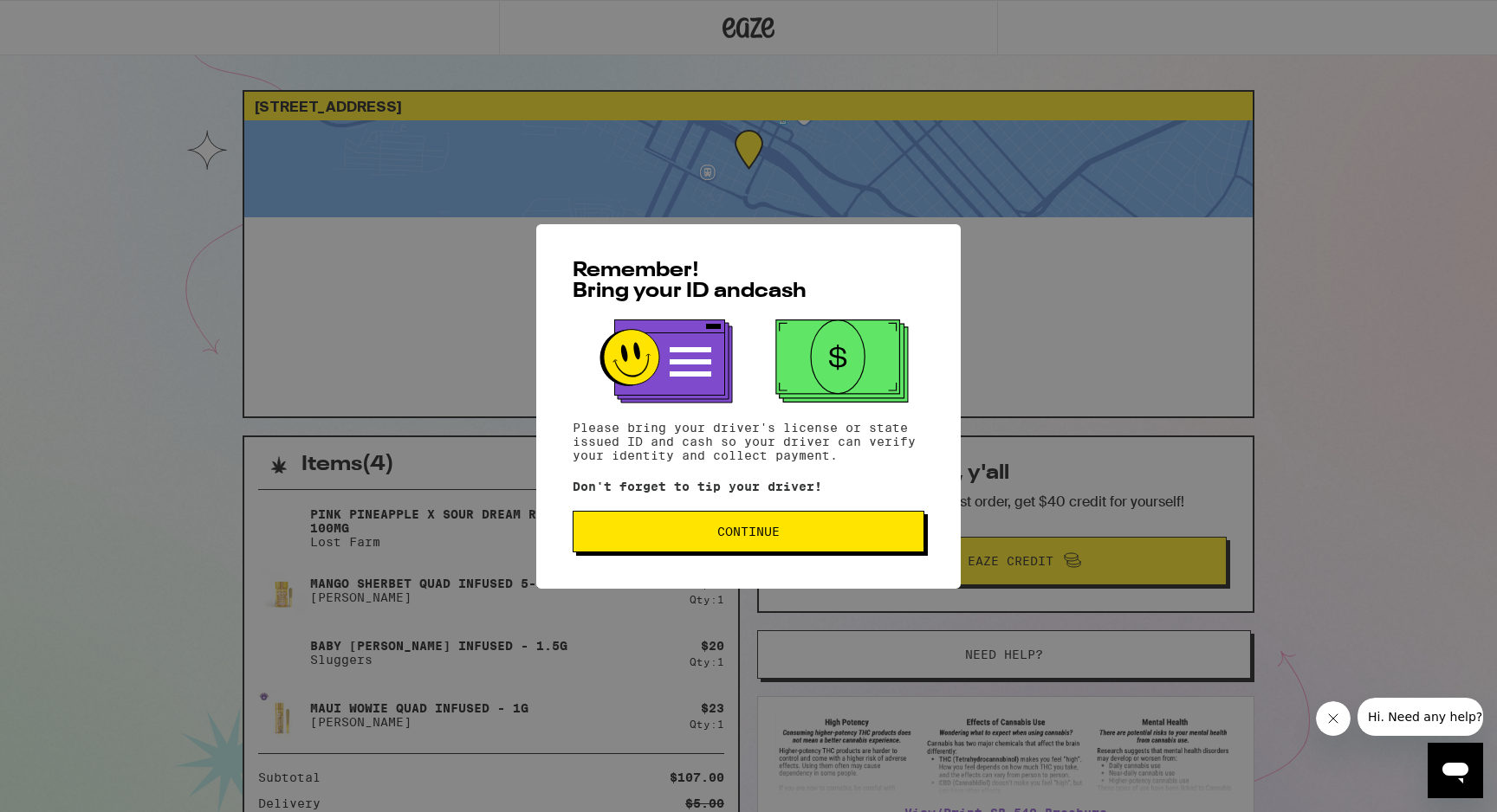
click at [649, 529] on button "Continue" at bounding box center [748, 532] width 352 height 42
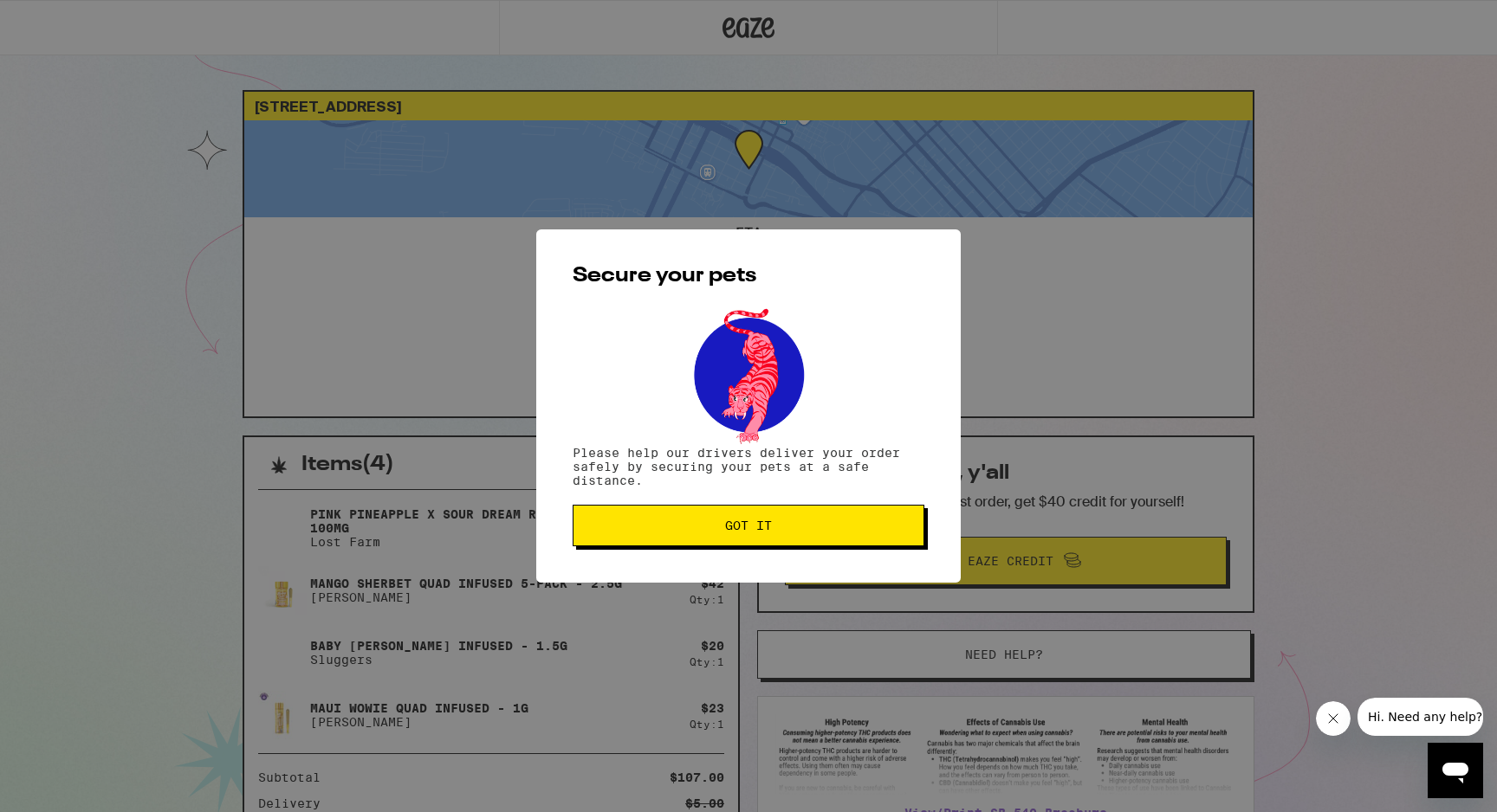
click at [649, 529] on span "Got it" at bounding box center [748, 526] width 322 height 12
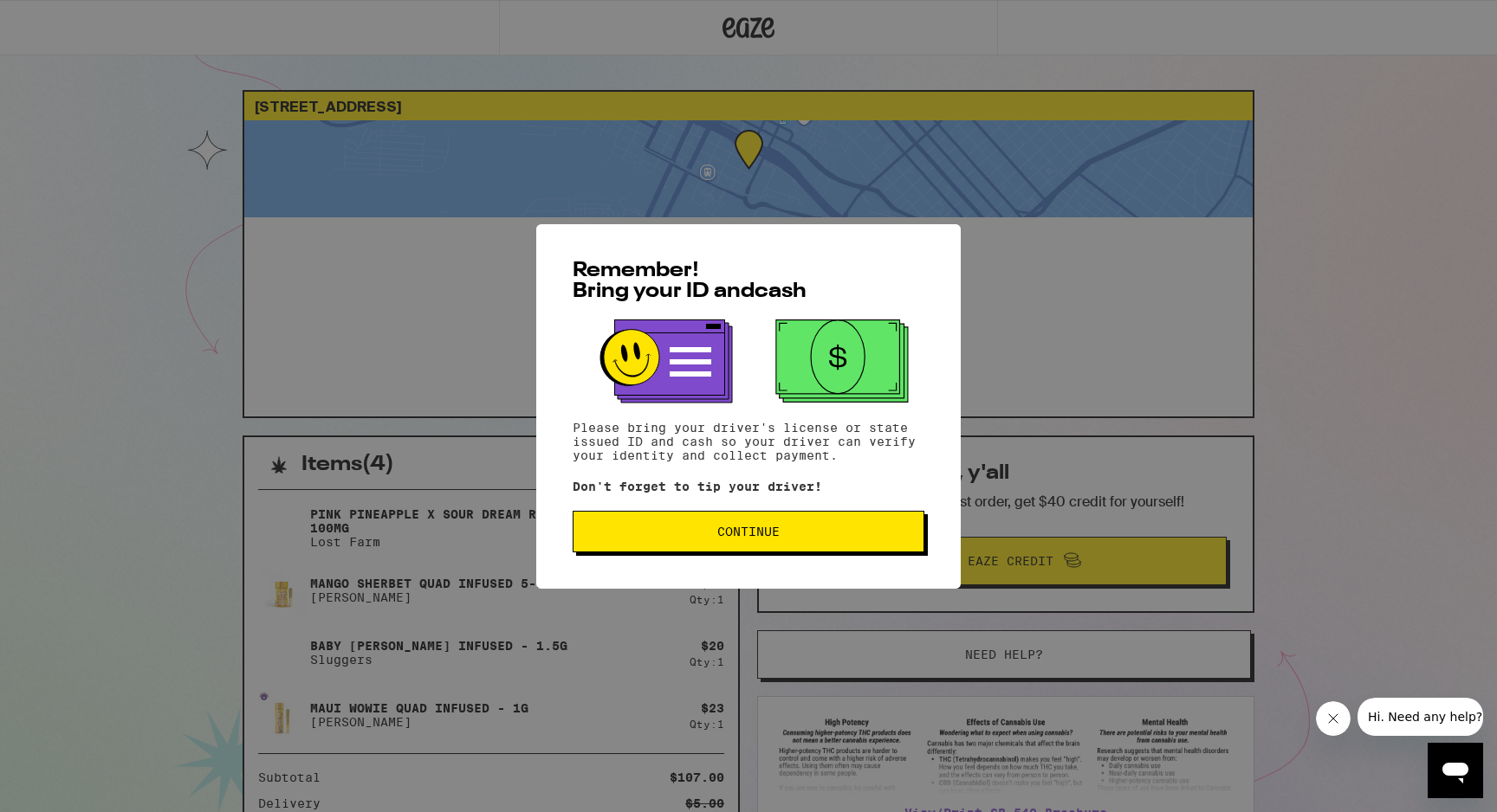
click at [651, 533] on span "Continue" at bounding box center [748, 532] width 322 height 12
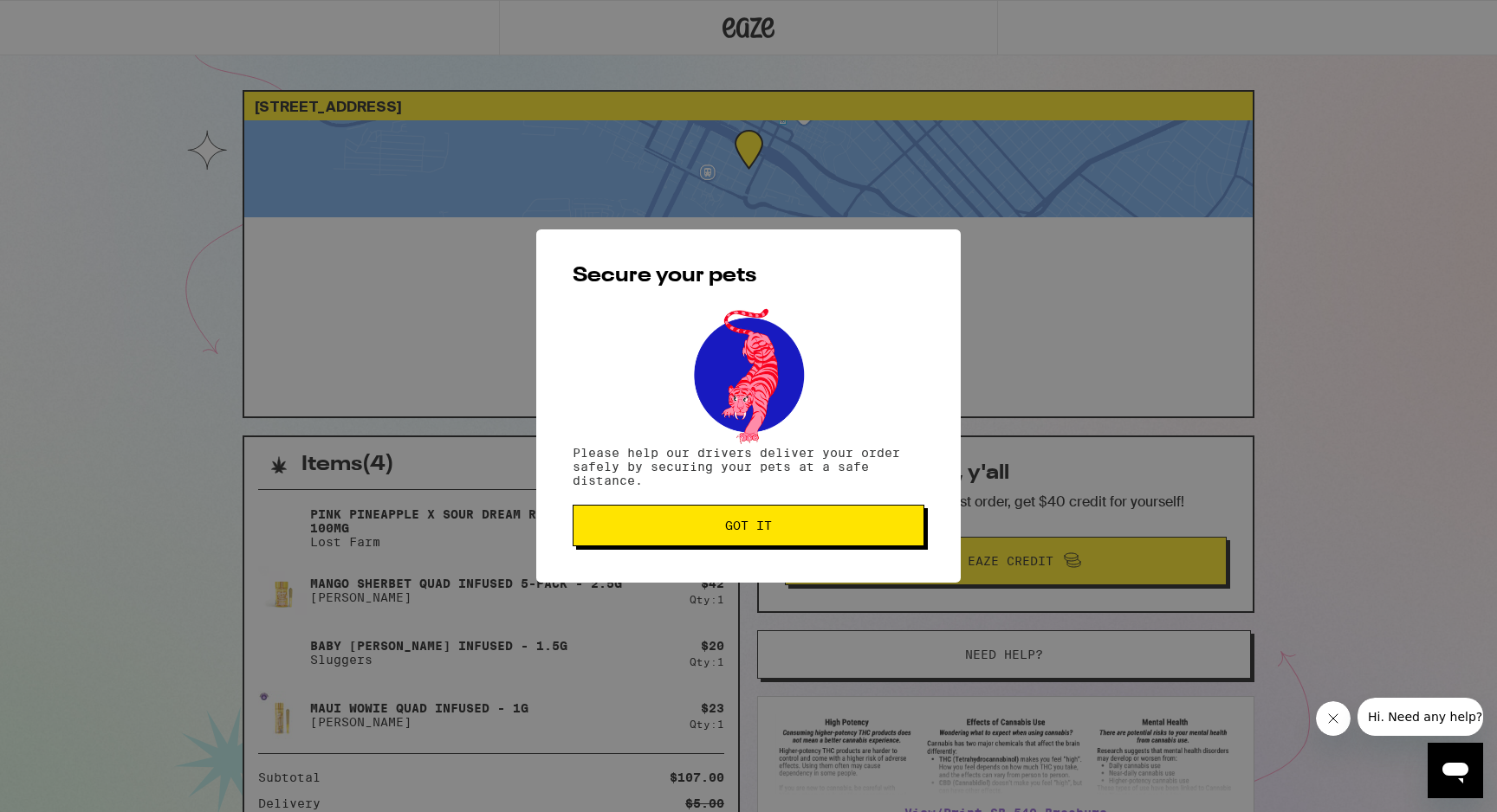
click at [842, 532] on span "Got it" at bounding box center [748, 526] width 322 height 12
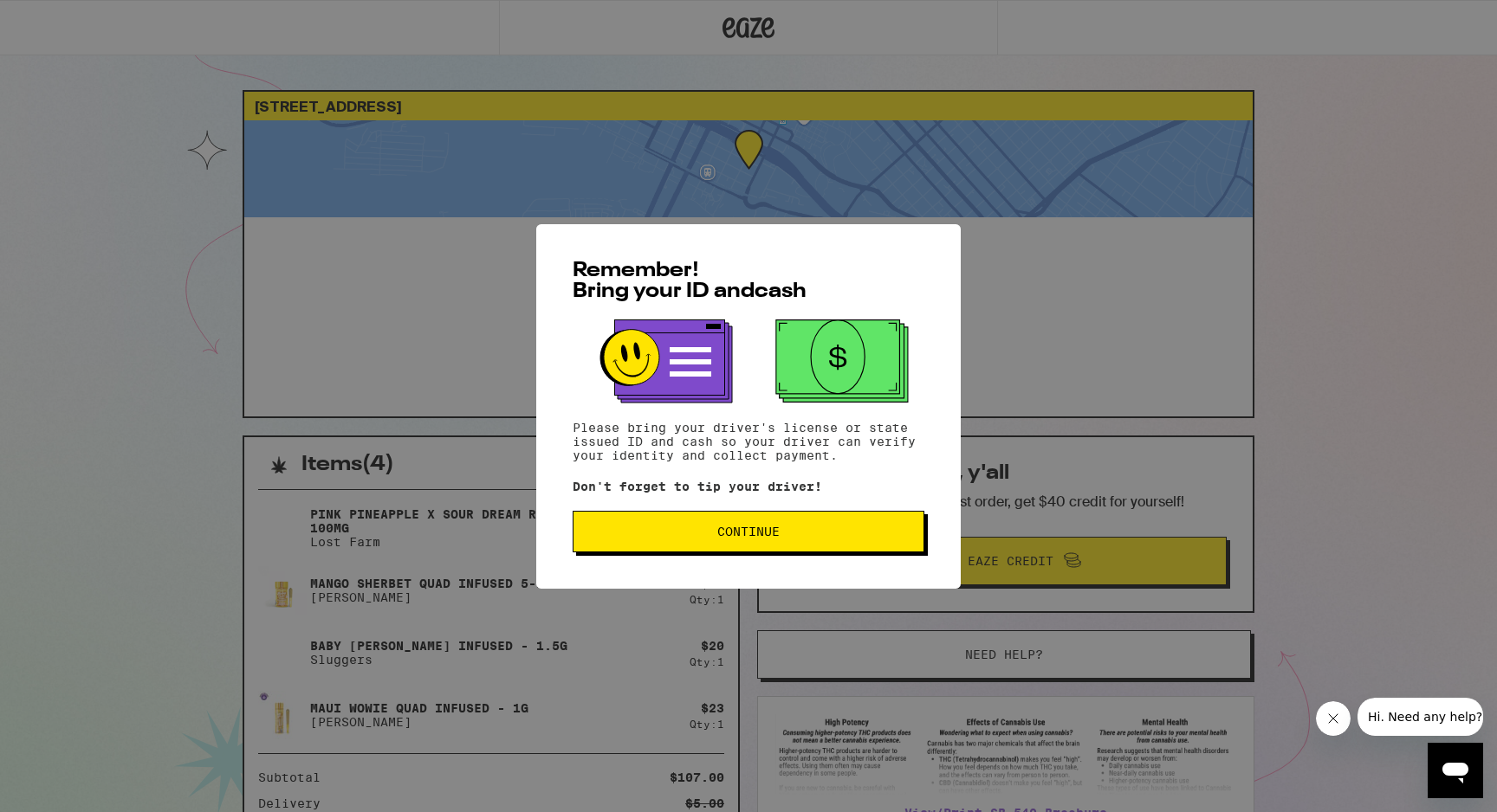
click at [646, 532] on span "Continue" at bounding box center [748, 532] width 322 height 12
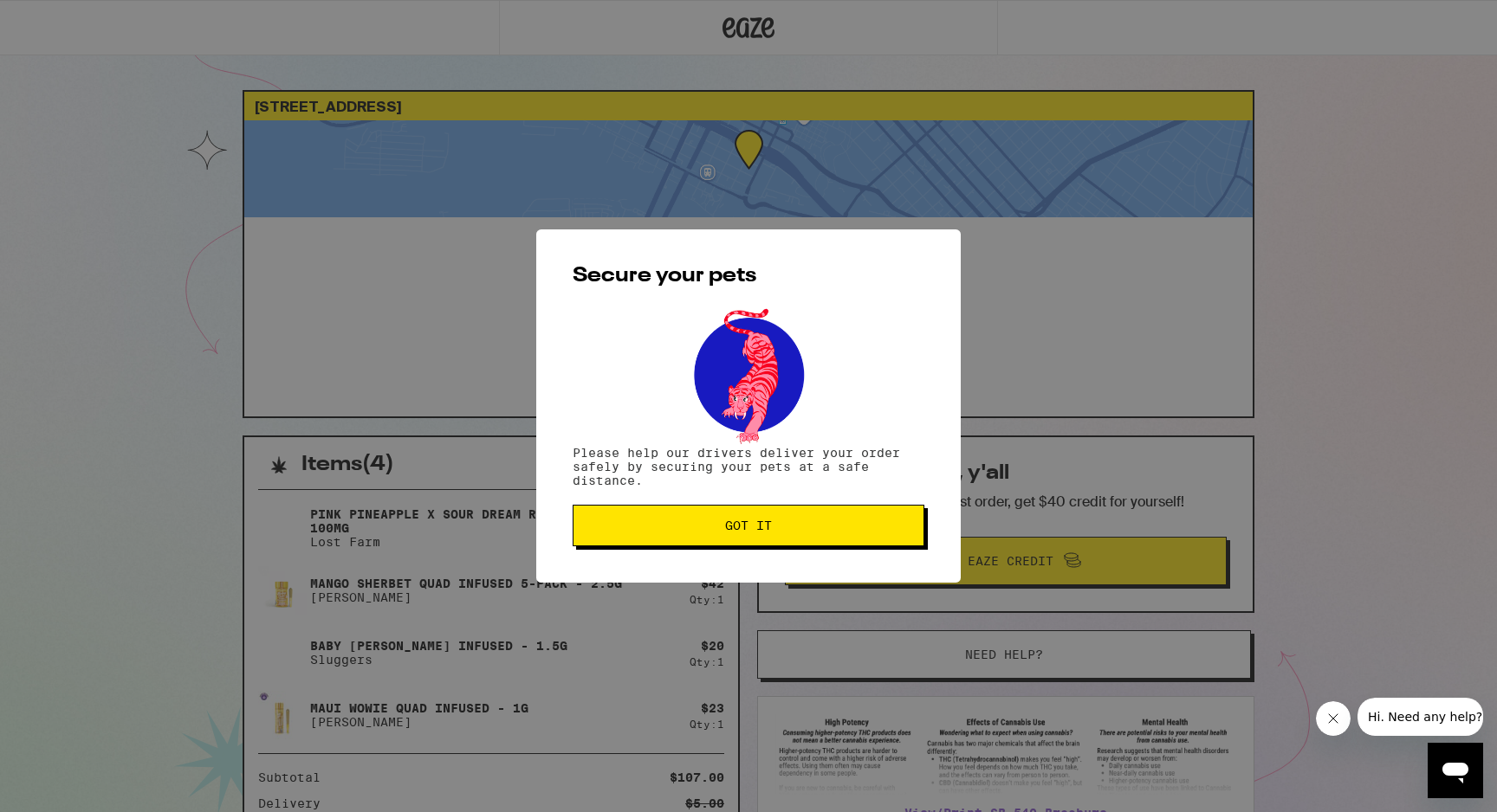
click at [646, 532] on span "Got it" at bounding box center [748, 526] width 322 height 12
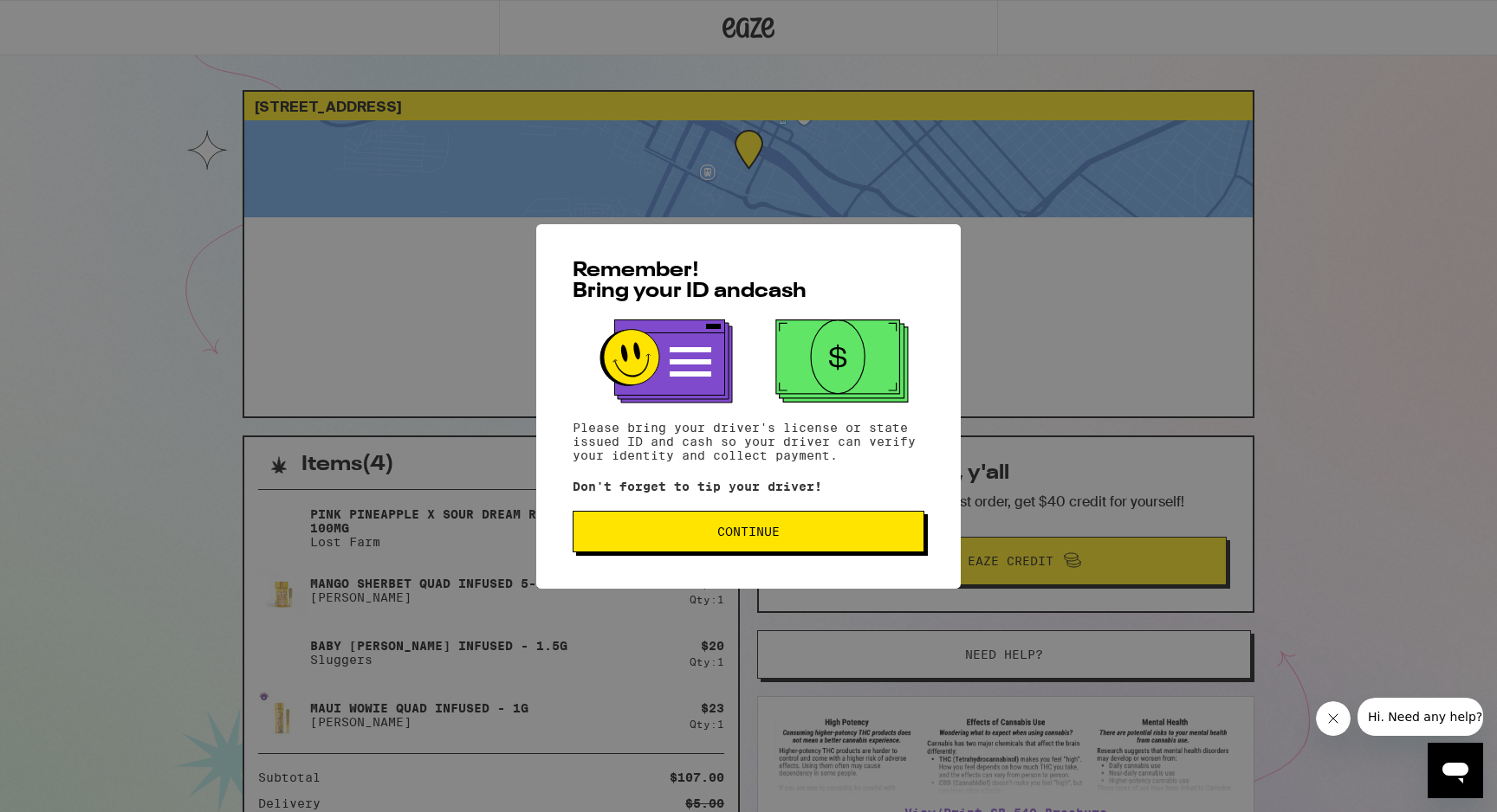
click at [706, 536] on span "Continue" at bounding box center [748, 532] width 322 height 12
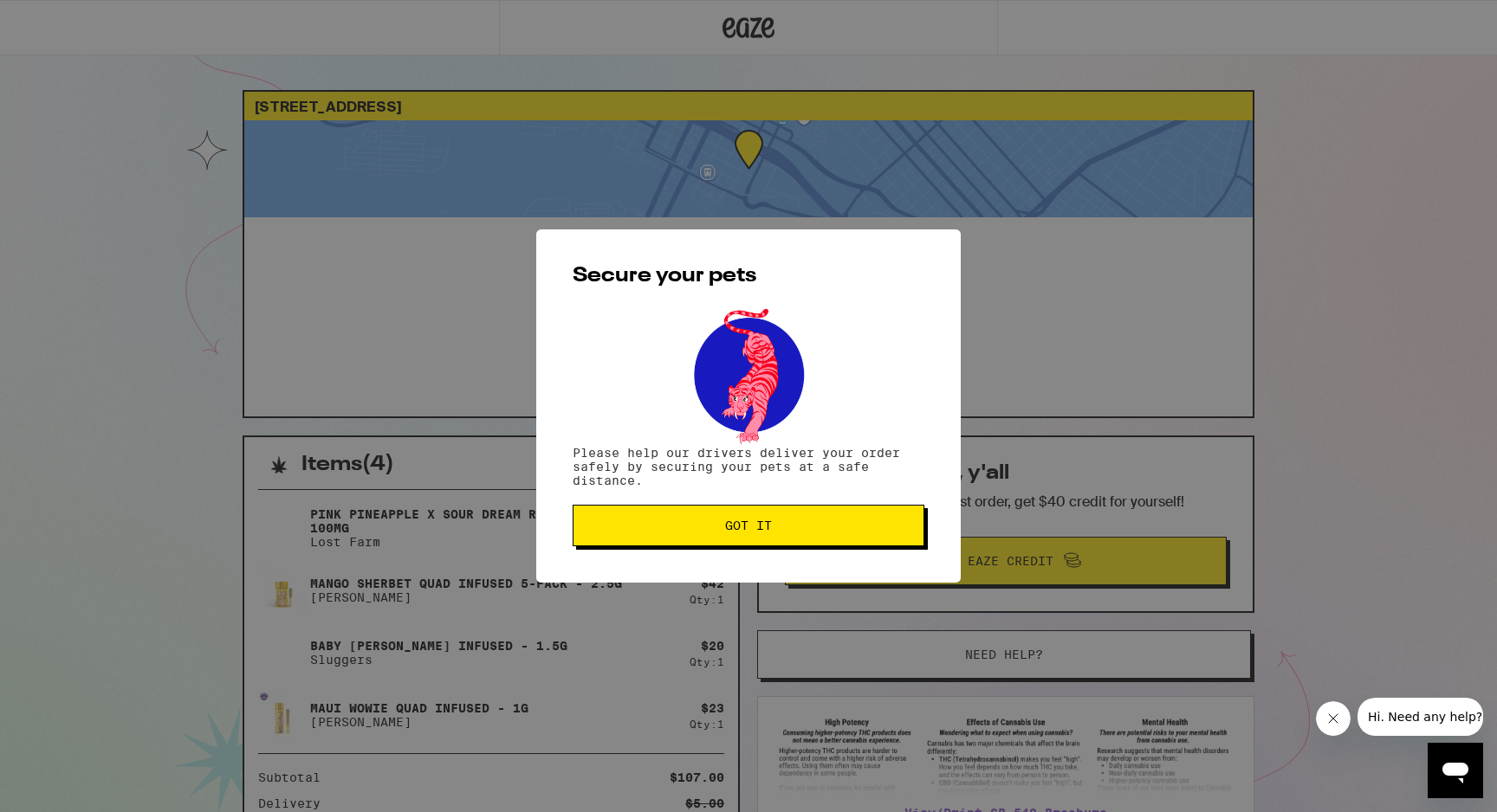
click at [706, 536] on button "Got it" at bounding box center [748, 526] width 352 height 42
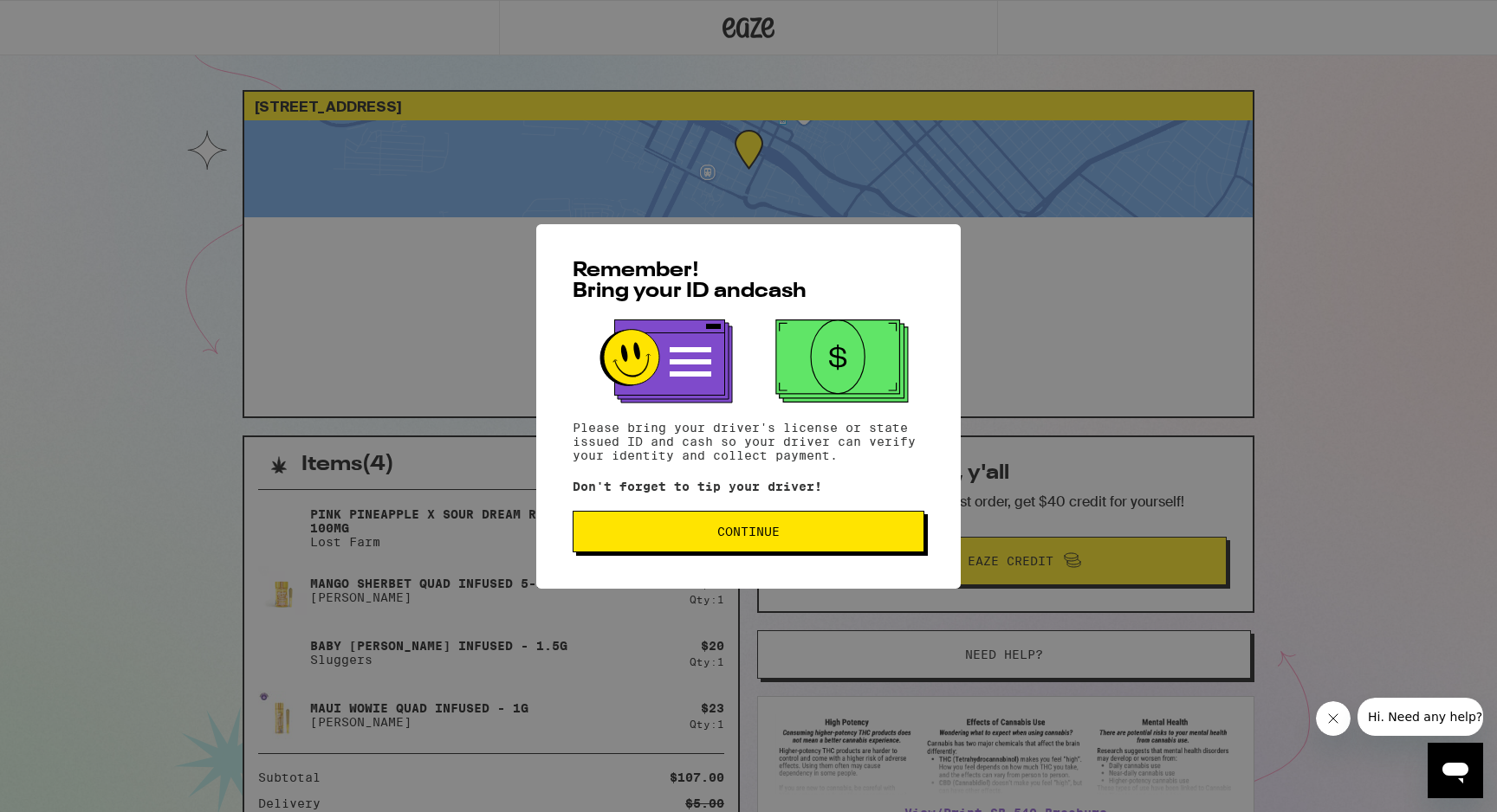
click at [720, 549] on button "Continue" at bounding box center [748, 532] width 352 height 42
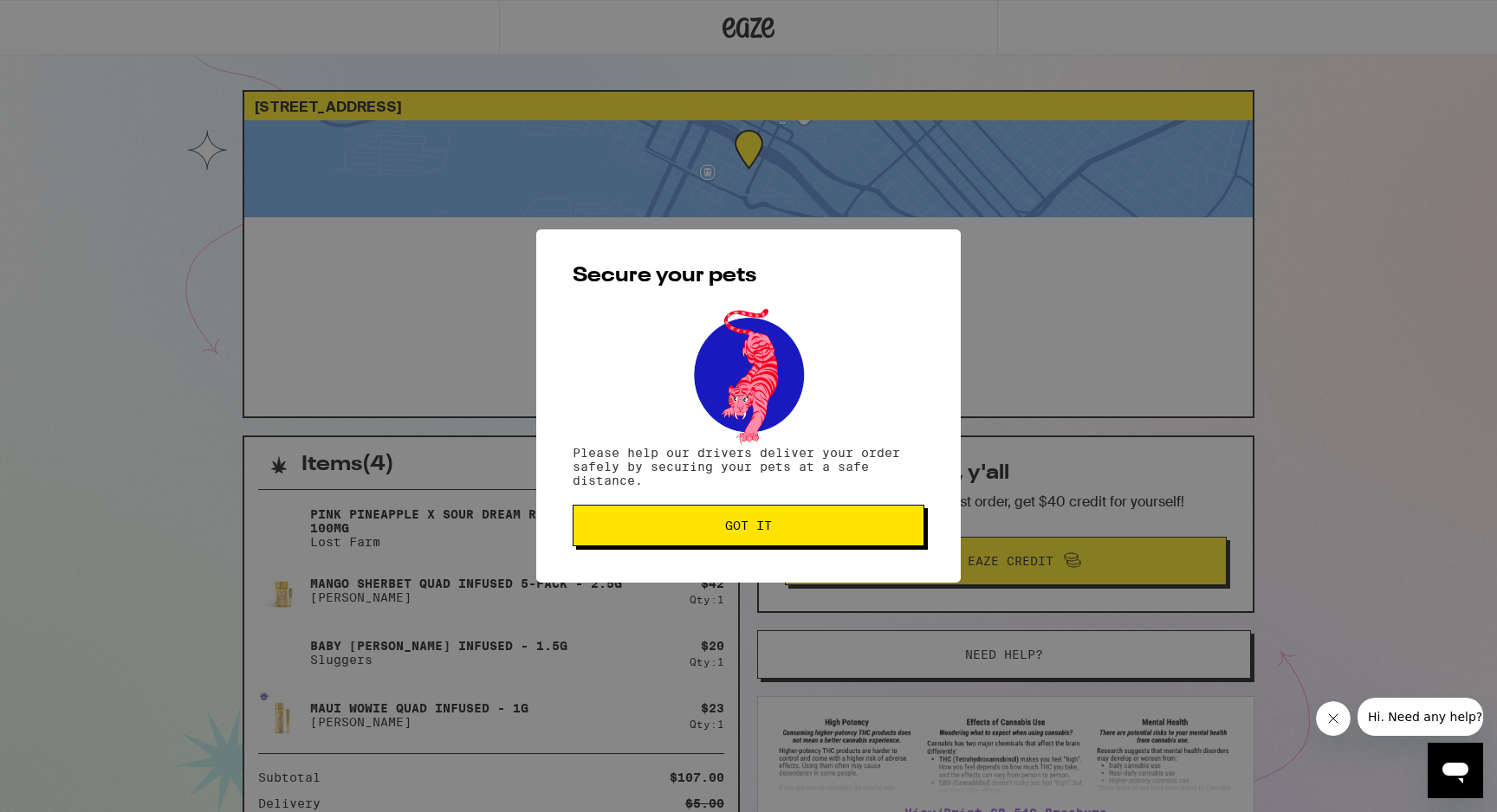
click at [691, 536] on button "Got it" at bounding box center [748, 526] width 352 height 42
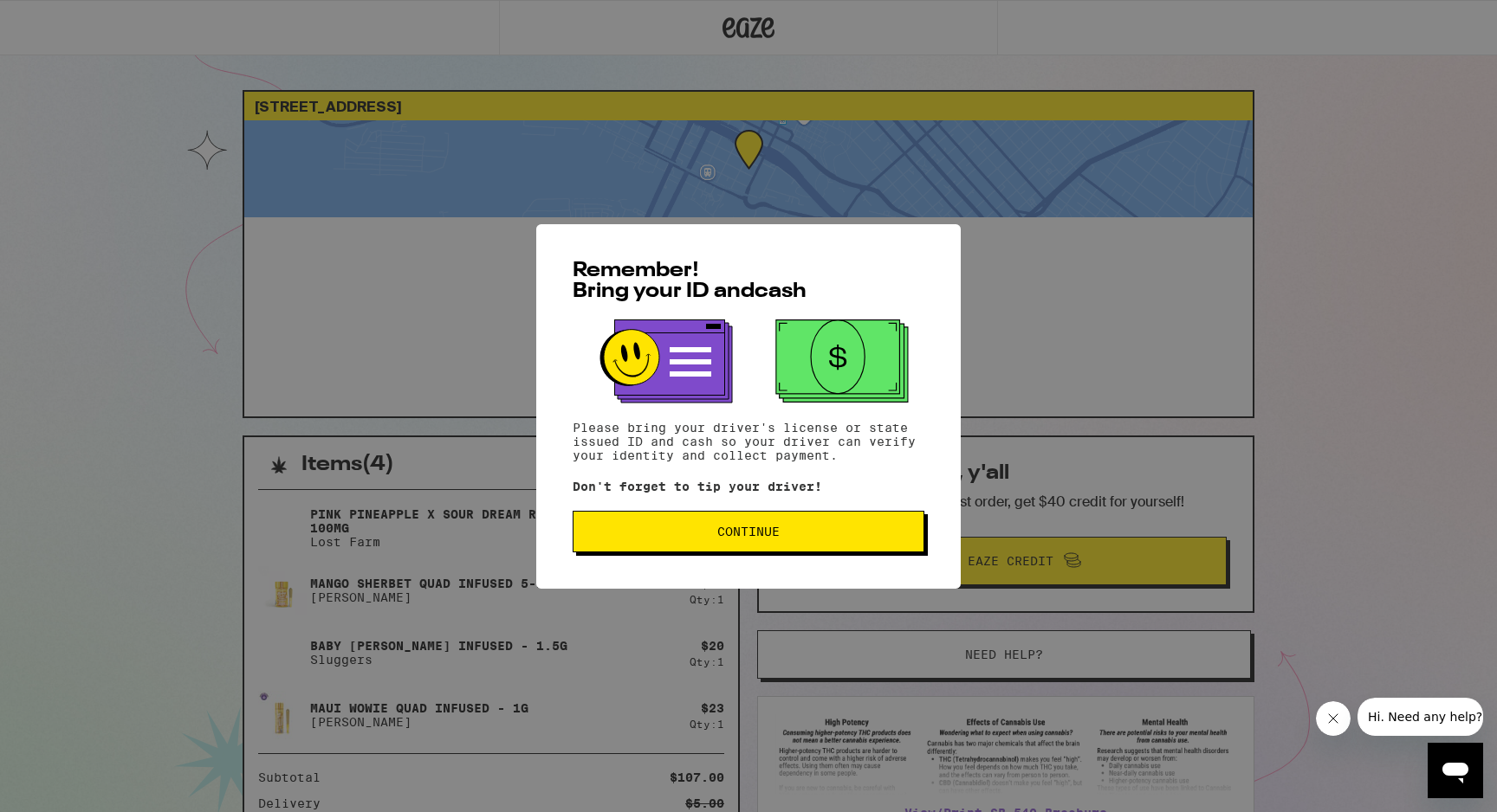
click at [790, 548] on button "Continue" at bounding box center [748, 532] width 352 height 42
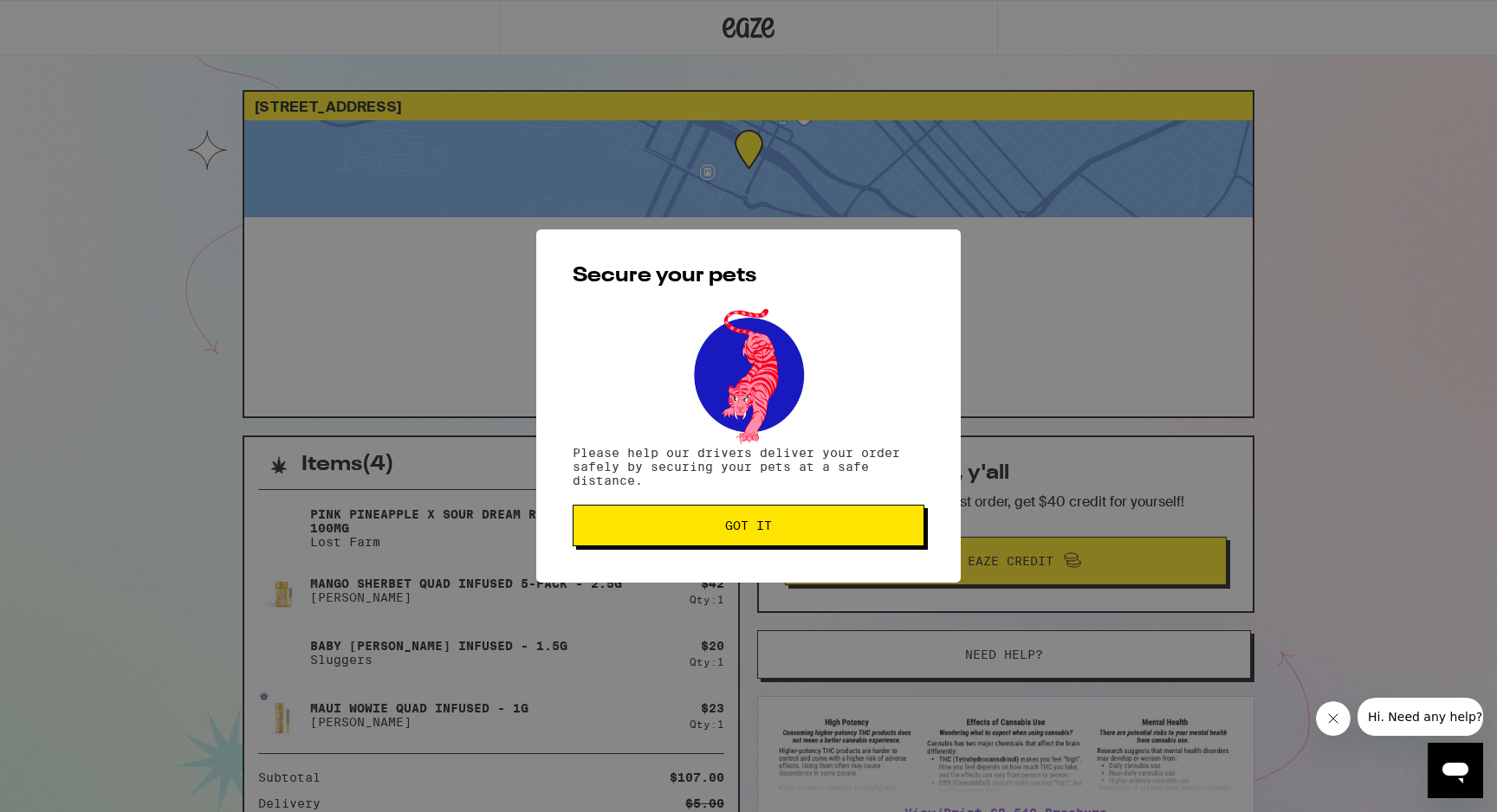
click at [804, 532] on span "Got it" at bounding box center [748, 526] width 322 height 12
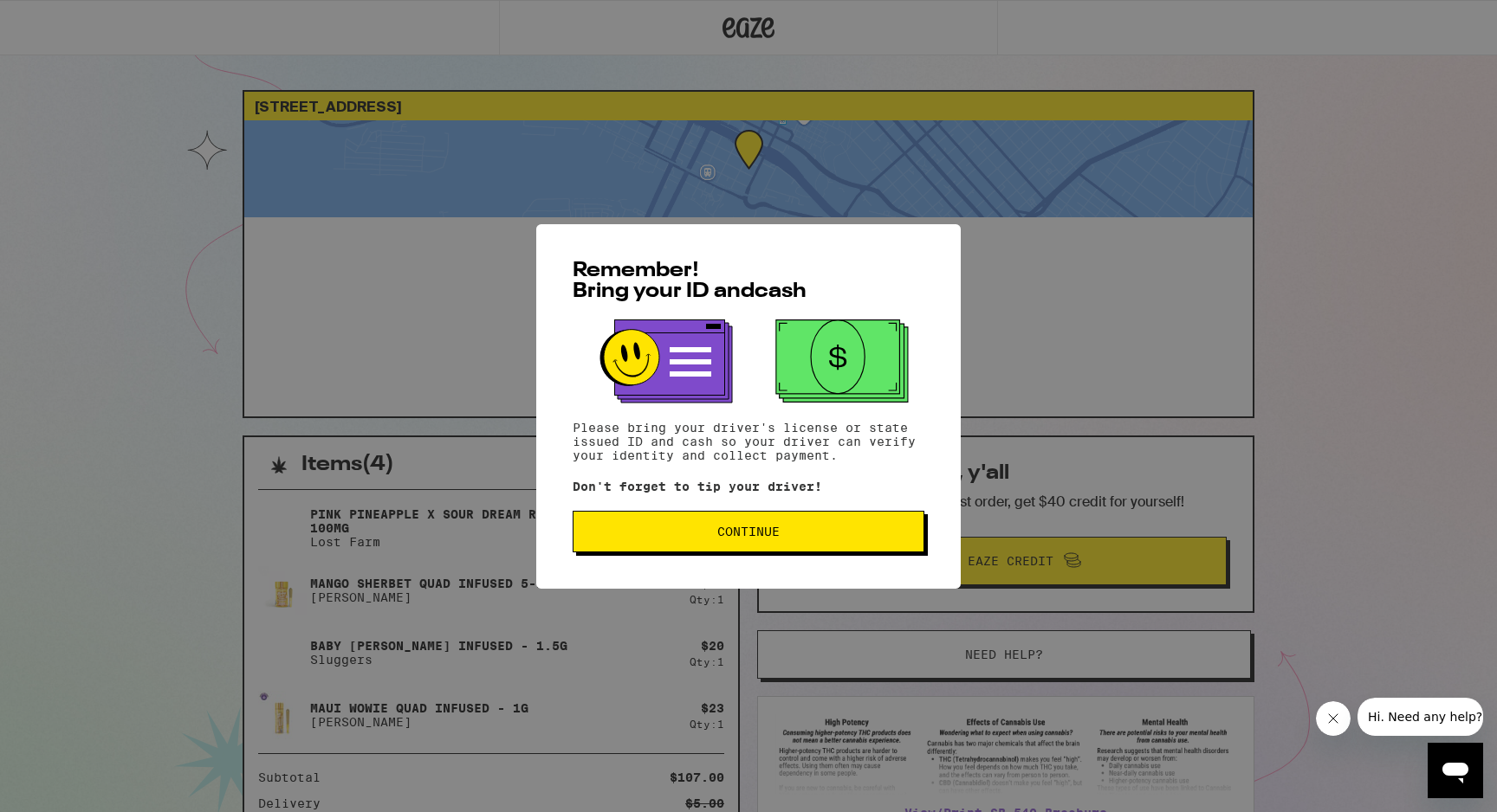
click at [750, 538] on span "Continue" at bounding box center [748, 532] width 62 height 12
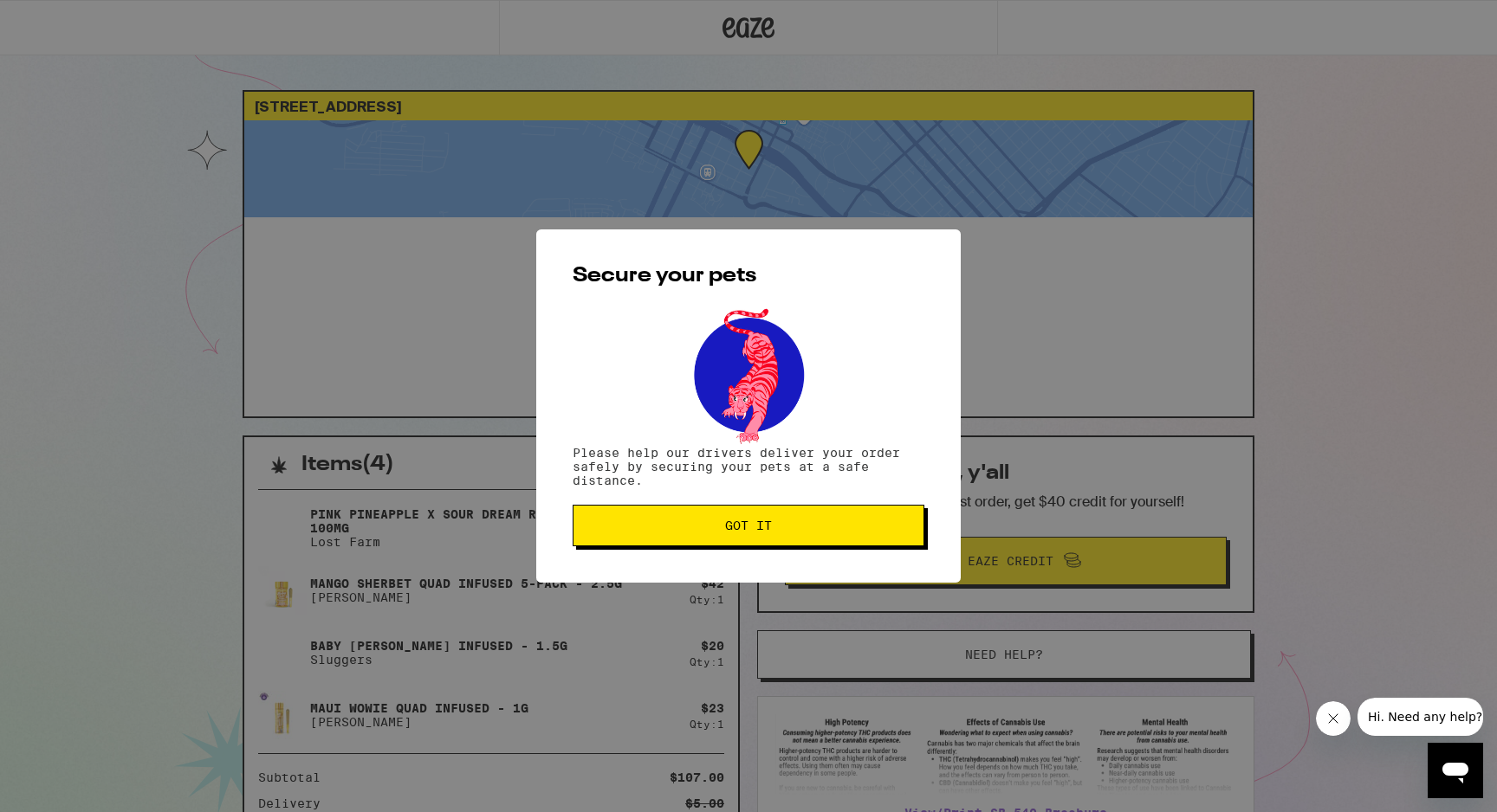
click at [1329, 717] on icon "Close message from company" at bounding box center [1333, 719] width 14 height 14
click at [762, 532] on span "Got it" at bounding box center [748, 526] width 47 height 12
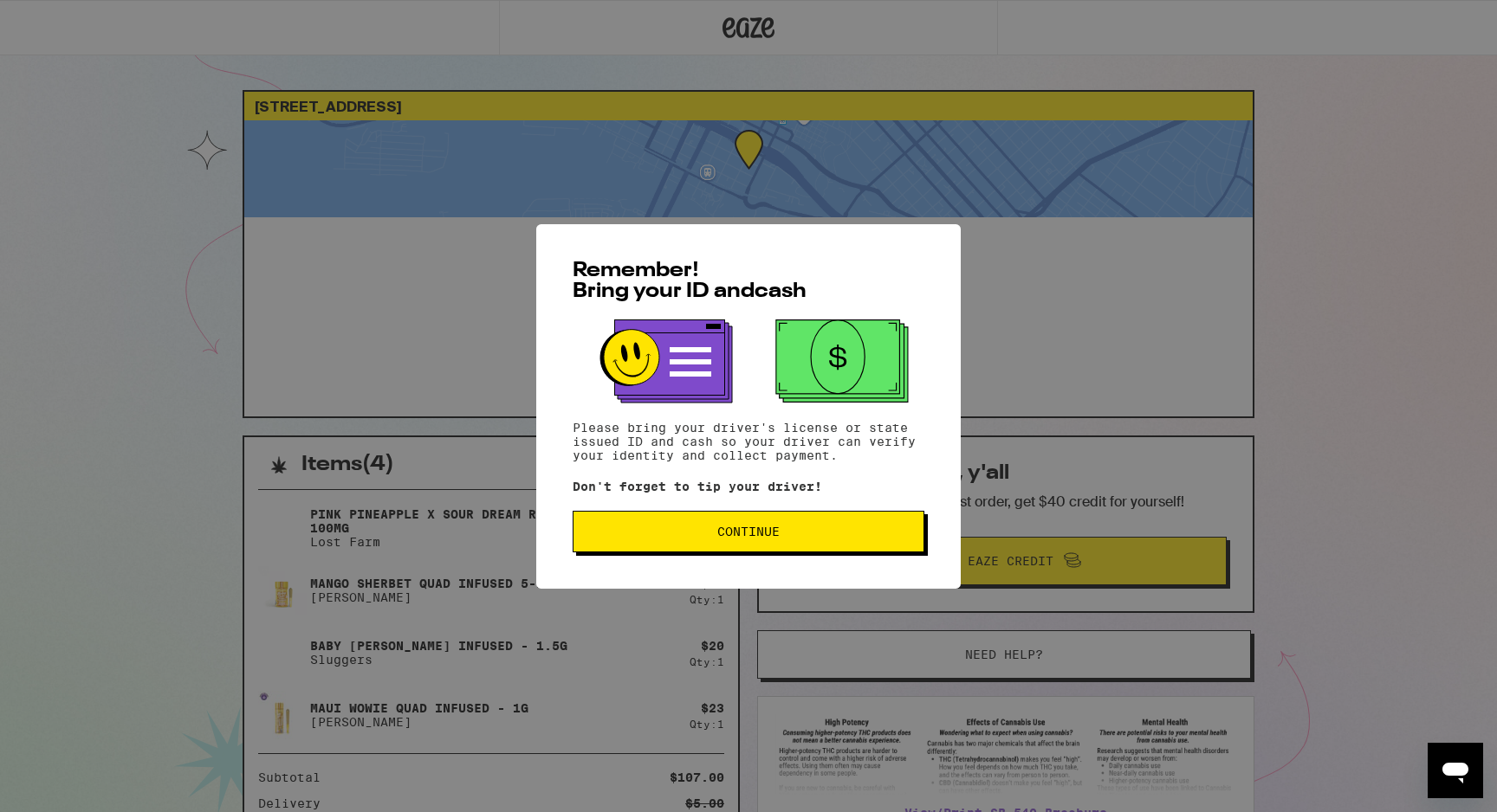
click at [739, 535] on span "Continue" at bounding box center [748, 532] width 62 height 12
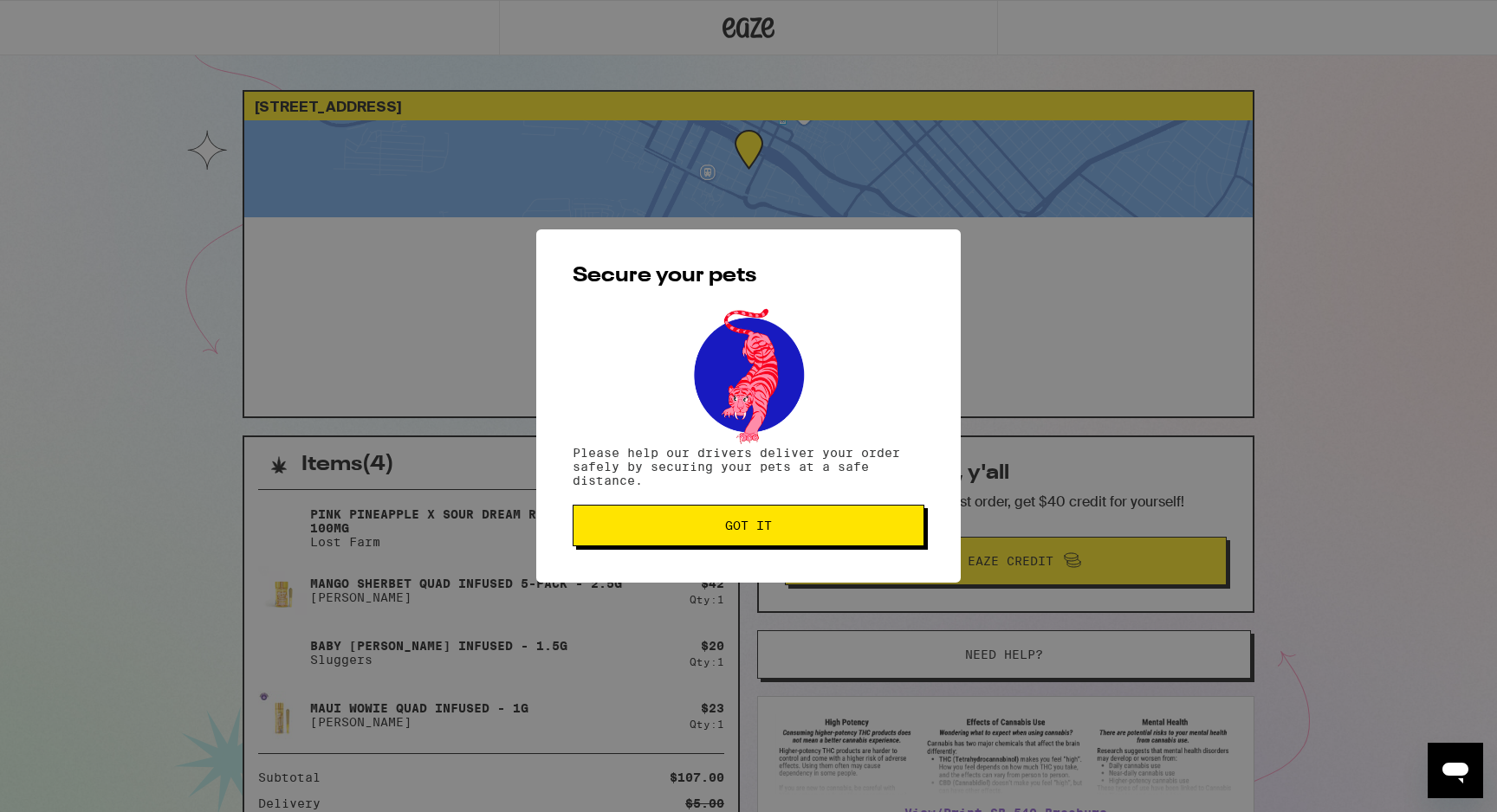
click at [728, 532] on span "Got it" at bounding box center [748, 526] width 47 height 12
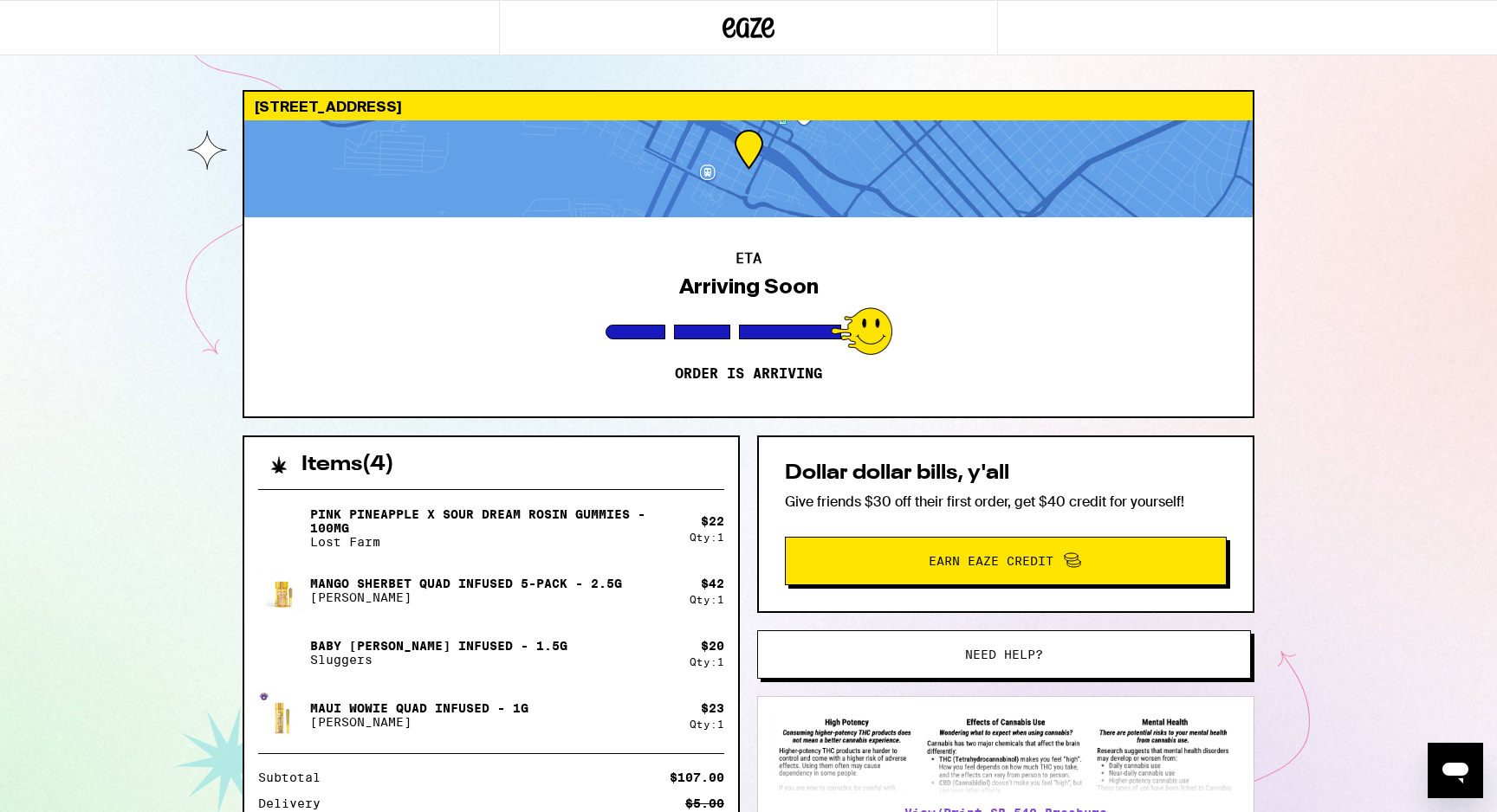
drag, startPoint x: 1124, startPoint y: 379, endPoint x: 1180, endPoint y: 411, distance: 64.5
click at [1180, 411] on div "ETA Arriving Soon Order is arriving" at bounding box center [748, 317] width 1008 height 199
